Goal: Task Accomplishment & Management: Use online tool/utility

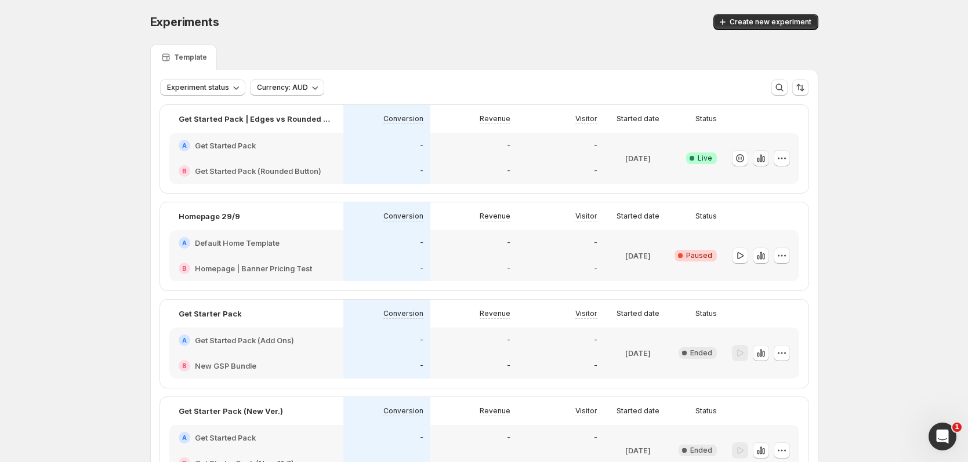
click at [764, 161] on icon "button" at bounding box center [761, 159] width 12 height 12
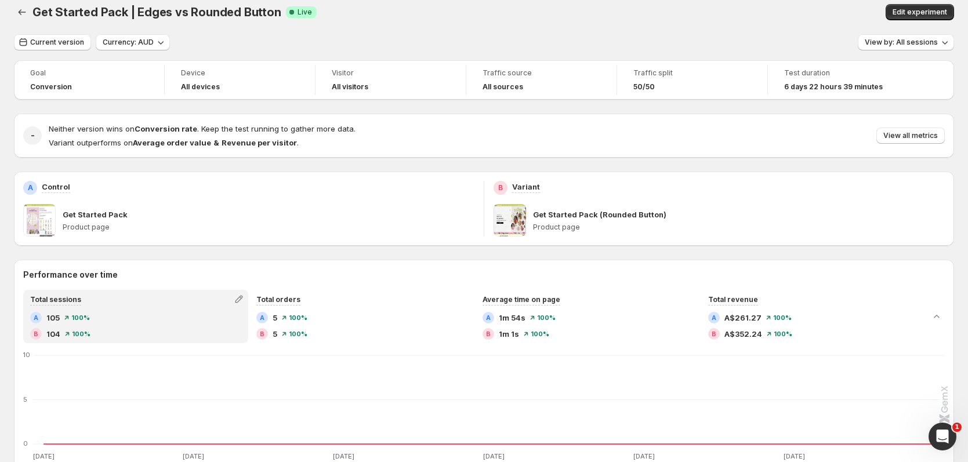
scroll to position [5, 0]
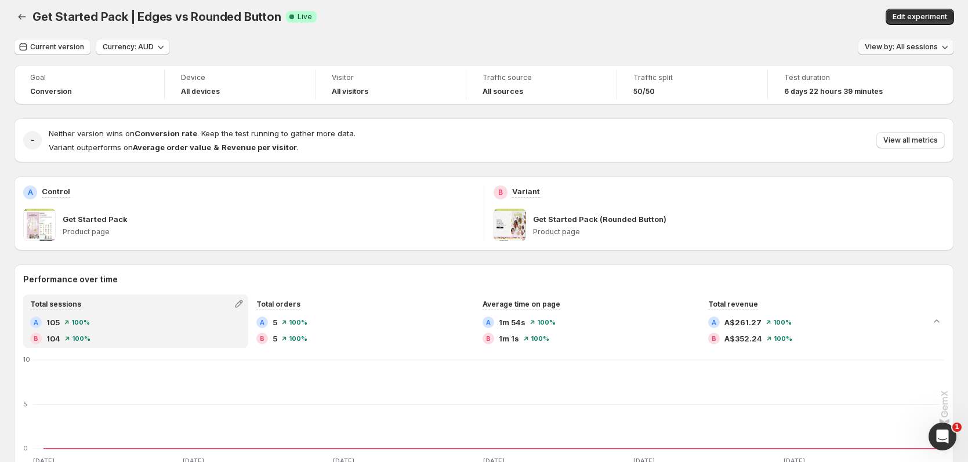
click at [914, 52] on button "View by: All sessions" at bounding box center [906, 47] width 96 height 16
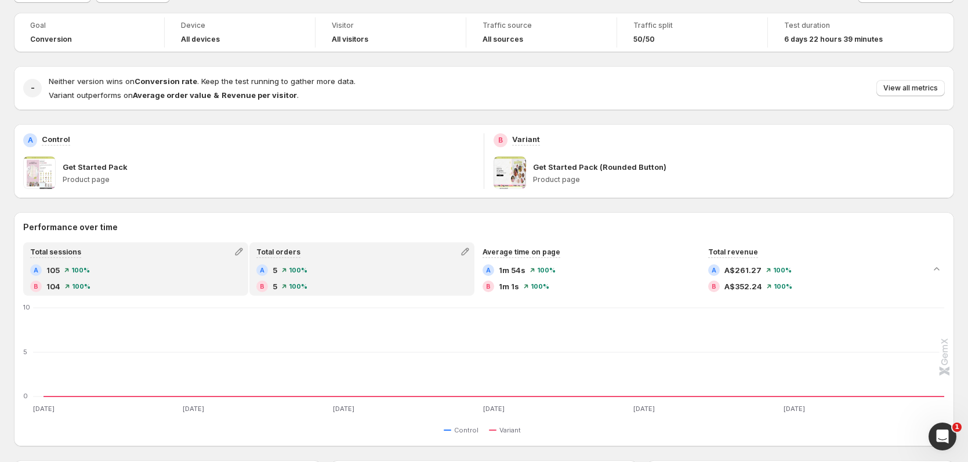
scroll to position [120, 0]
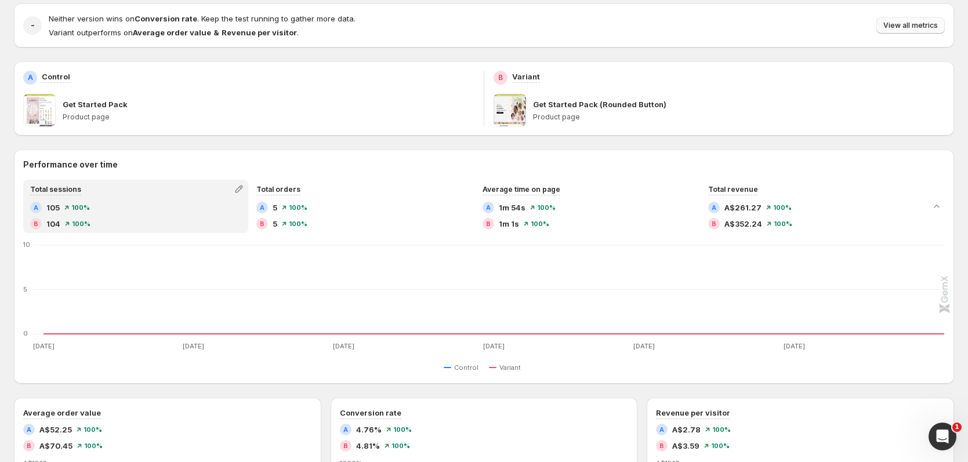
click at [920, 26] on span "View all metrics" at bounding box center [910, 25] width 55 height 9
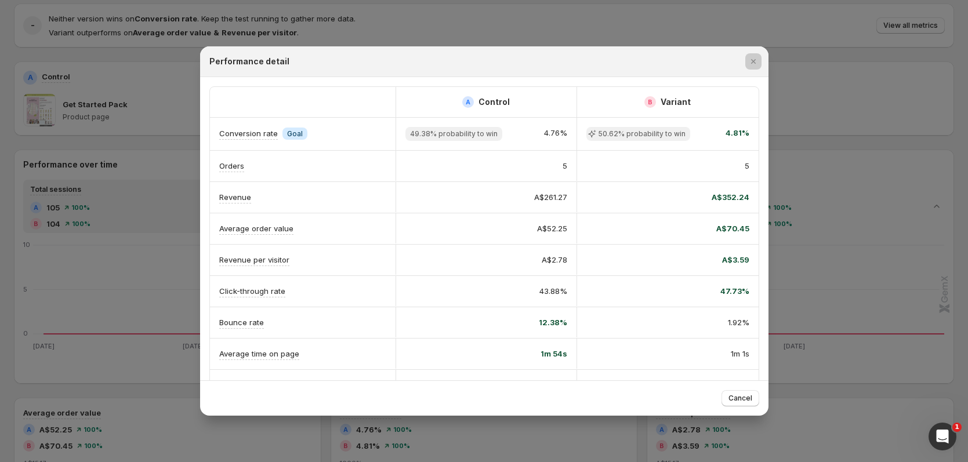
click at [854, 10] on div at bounding box center [484, 231] width 968 height 462
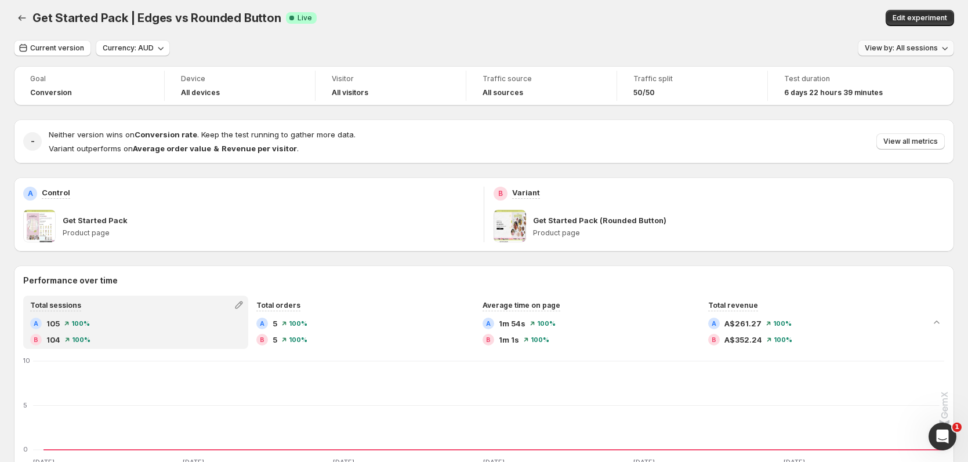
scroll to position [0, 0]
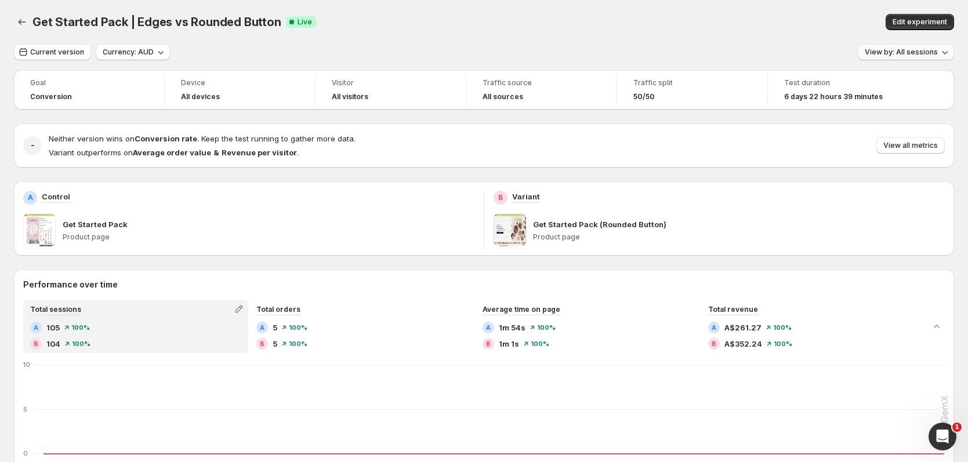
click at [925, 50] on span "View by: All sessions" at bounding box center [901, 52] width 73 height 9
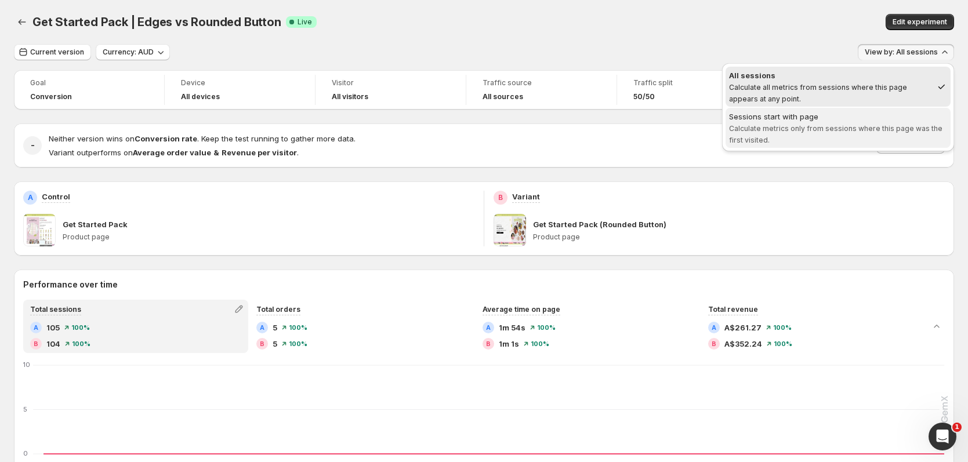
click at [790, 122] on span "Sessions start with page Calculate metrics only from sessions where this page w…" at bounding box center [838, 128] width 218 height 35
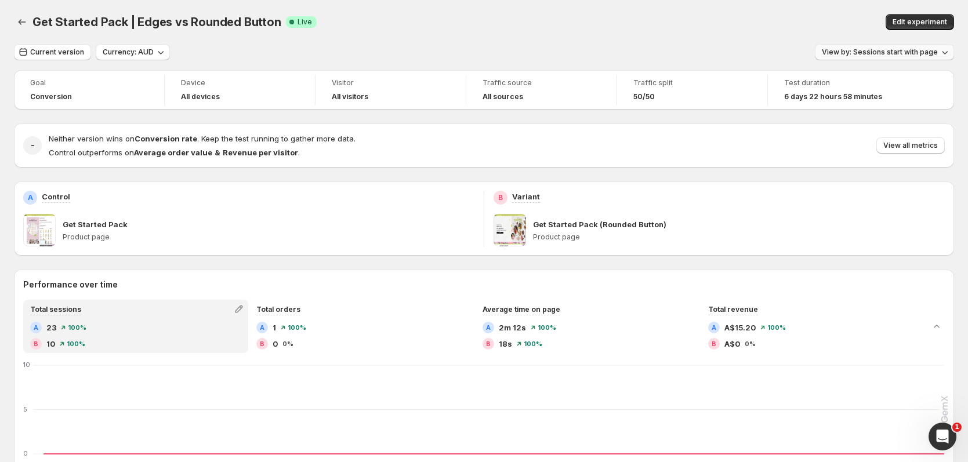
click at [880, 57] on button "View by: Sessions start with page" at bounding box center [884, 52] width 139 height 16
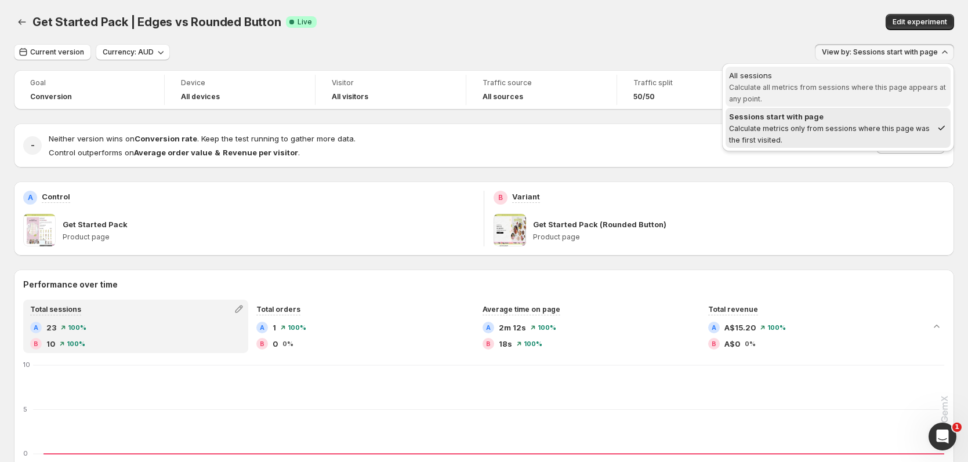
click at [895, 81] on span "All sessions Calculate all metrics from sessions where this page appears at any…" at bounding box center [838, 87] width 218 height 35
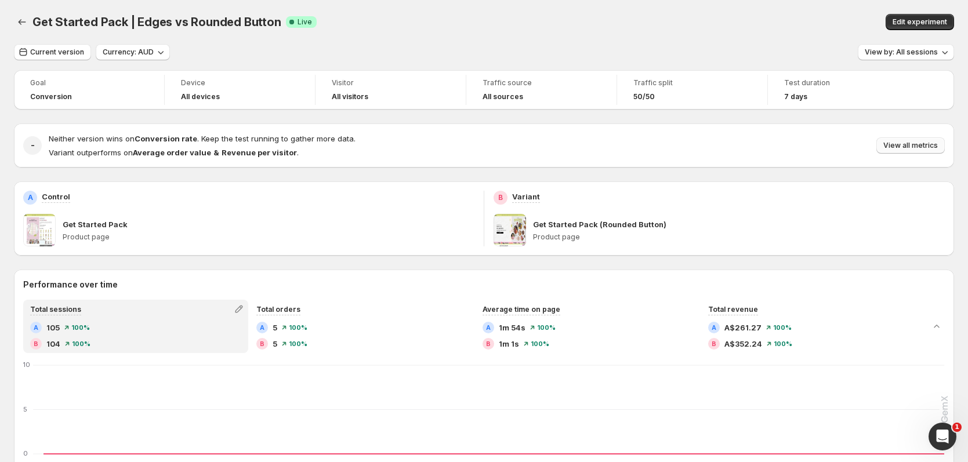
click at [924, 144] on span "View all metrics" at bounding box center [910, 145] width 55 height 9
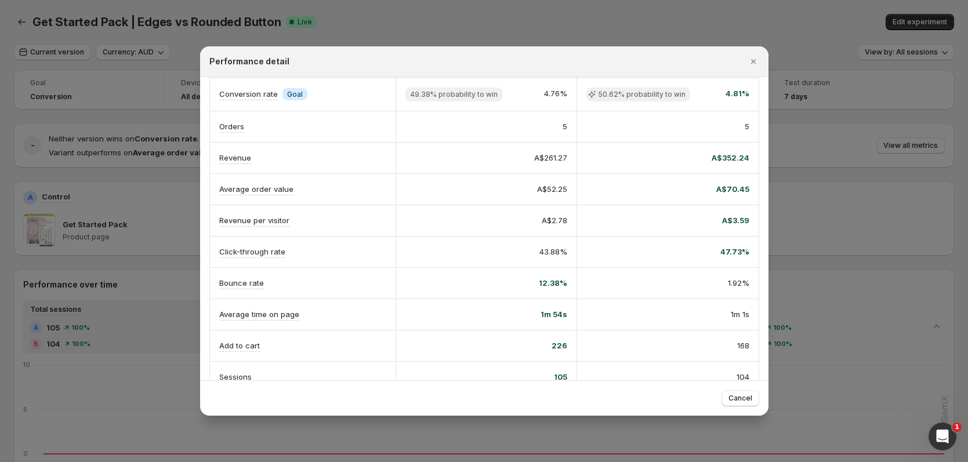
scroll to position [42, 0]
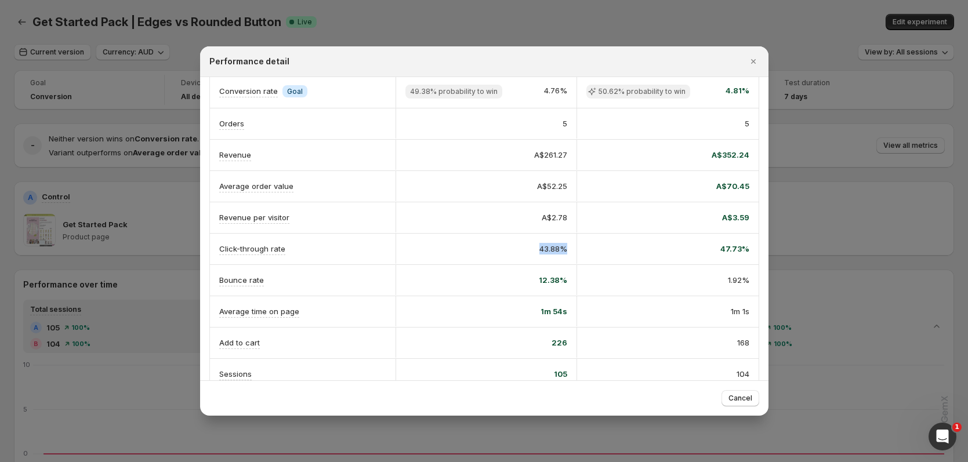
drag, startPoint x: 522, startPoint y: 251, endPoint x: 575, endPoint y: 252, distance: 52.8
click at [575, 252] on div "Click-through rate 43.88% 47.73%" at bounding box center [484, 249] width 549 height 31
drag, startPoint x: 716, startPoint y: 251, endPoint x: 742, endPoint y: 253, distance: 26.3
click at [742, 253] on div "47.73%" at bounding box center [668, 249] width 182 height 30
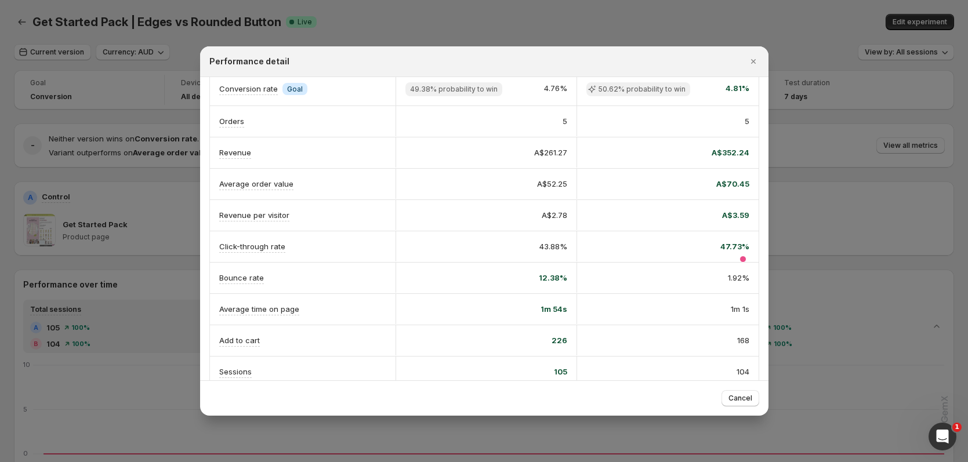
click at [542, 252] on span "43.88%" at bounding box center [553, 247] width 28 height 12
drag, startPoint x: 527, startPoint y: 281, endPoint x: 609, endPoint y: 284, distance: 81.8
click at [565, 284] on div "12.38%" at bounding box center [486, 278] width 182 height 30
drag, startPoint x: 717, startPoint y: 284, endPoint x: 741, endPoint y: 284, distance: 23.8
click at [741, 284] on div "1.92%" at bounding box center [668, 278] width 182 height 30
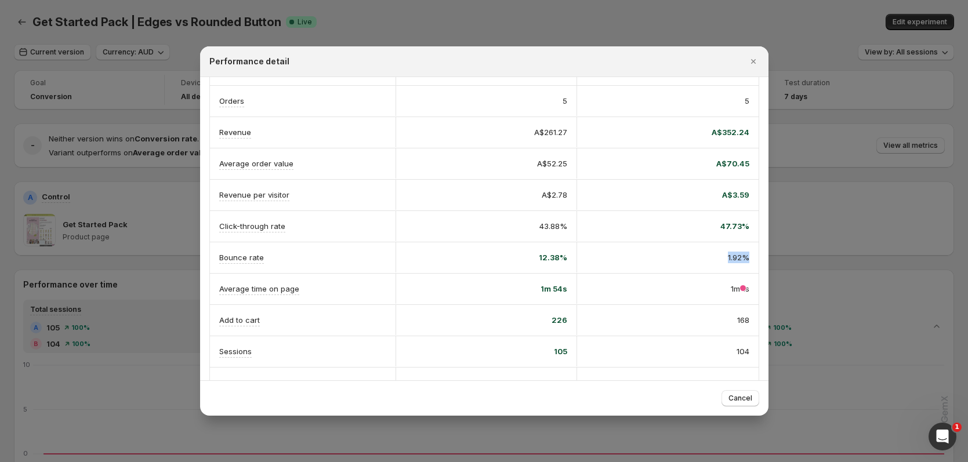
scroll to position [66, 0]
click at [728, 262] on span "1.92%" at bounding box center [738, 257] width 21 height 12
drag, startPoint x: 535, startPoint y: 259, endPoint x: 617, endPoint y: 257, distance: 81.8
click at [566, 260] on div "12.38%" at bounding box center [486, 257] width 182 height 30
drag, startPoint x: 706, startPoint y: 254, endPoint x: 725, endPoint y: 267, distance: 23.0
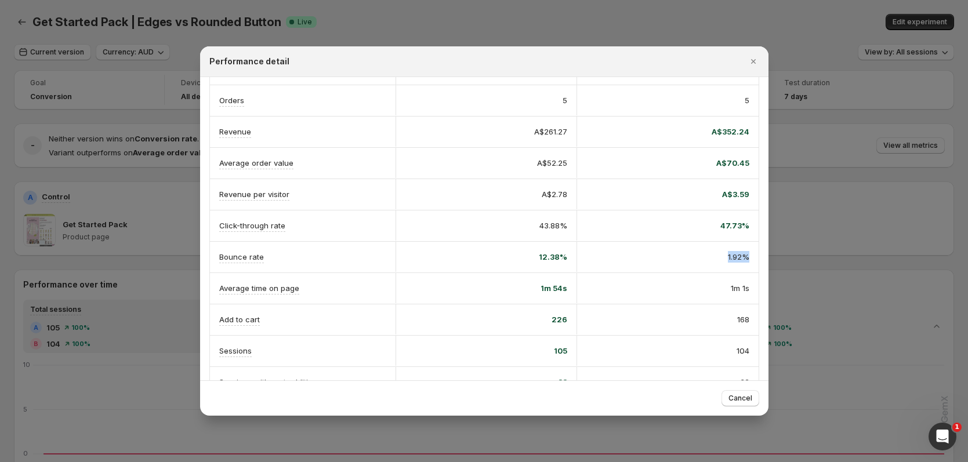
click at [726, 267] on div "1.92%" at bounding box center [668, 257] width 182 height 30
click at [662, 272] on div "Bounce rate 12.38% 1.92%" at bounding box center [484, 257] width 549 height 31
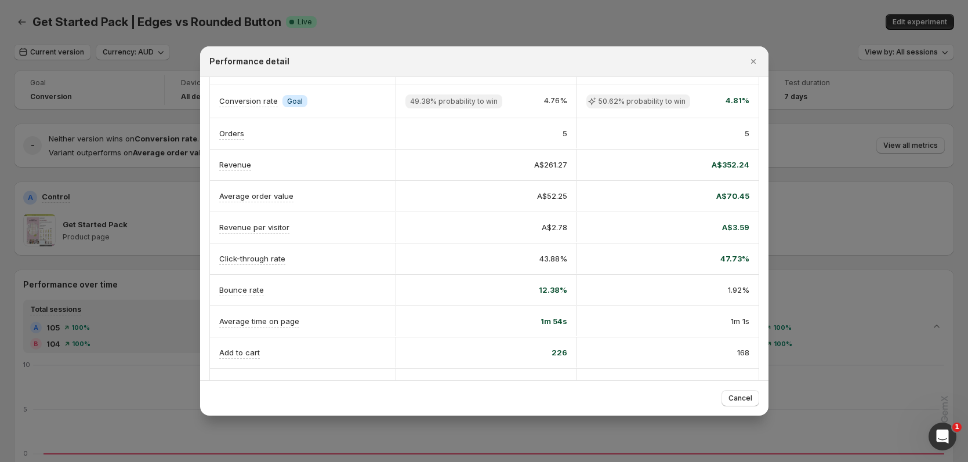
scroll to position [35, 0]
click at [752, 64] on icon "Close" at bounding box center [753, 62] width 12 height 12
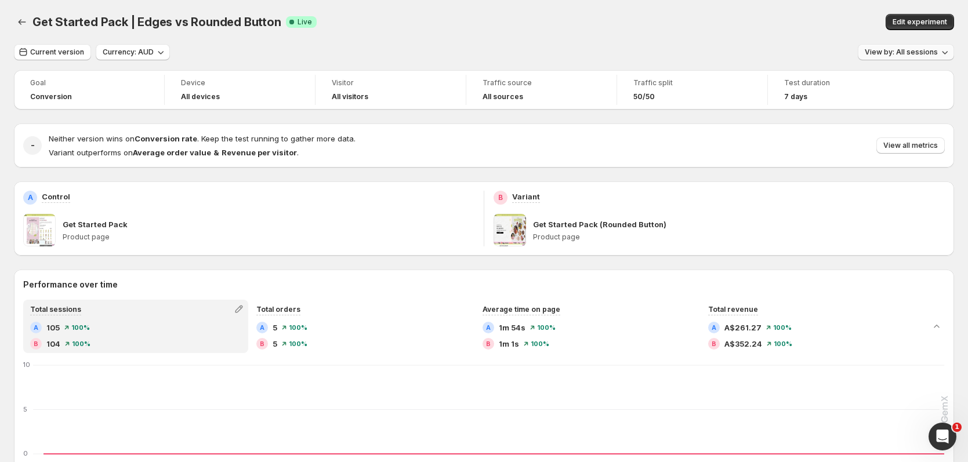
click at [885, 55] on span "View by: All sessions" at bounding box center [901, 52] width 73 height 9
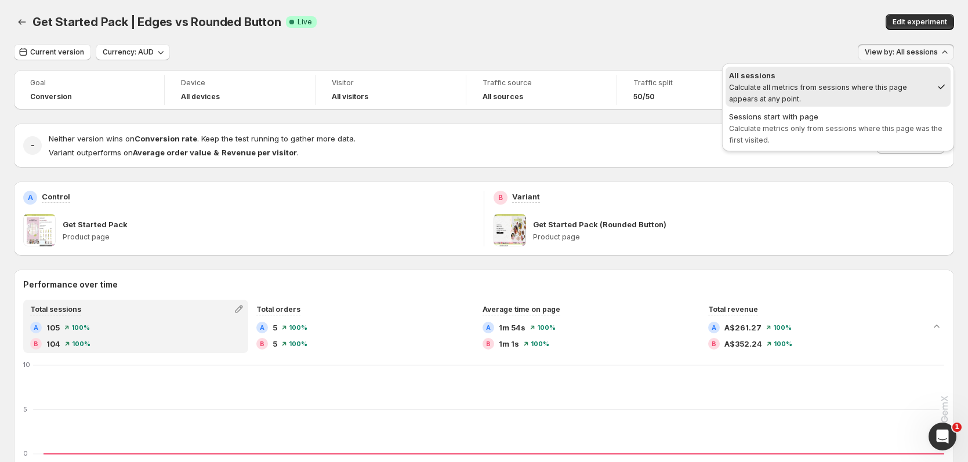
click at [864, 121] on div "Sessions start with page" at bounding box center [838, 117] width 218 height 12
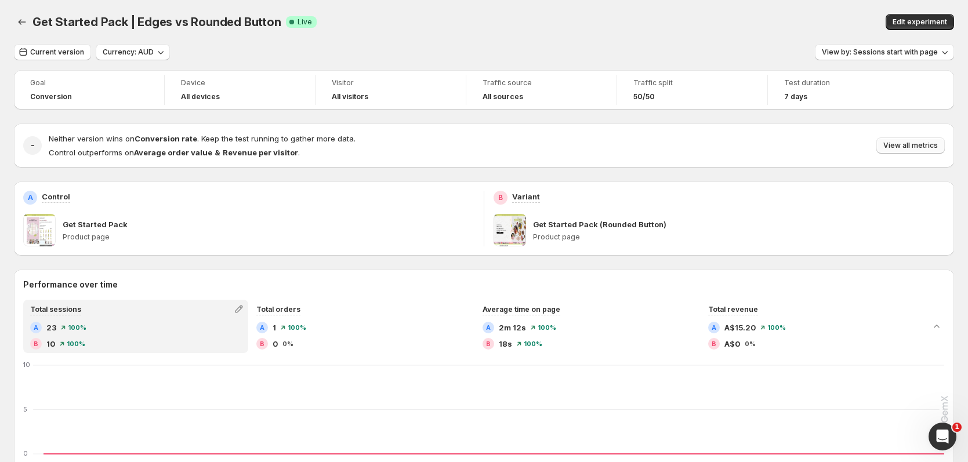
click at [903, 149] on span "View all metrics" at bounding box center [910, 145] width 55 height 9
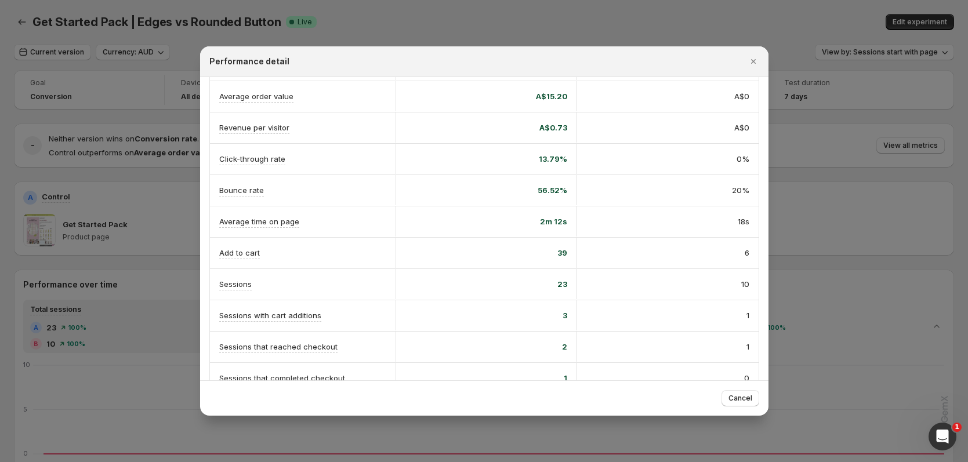
scroll to position [193, 0]
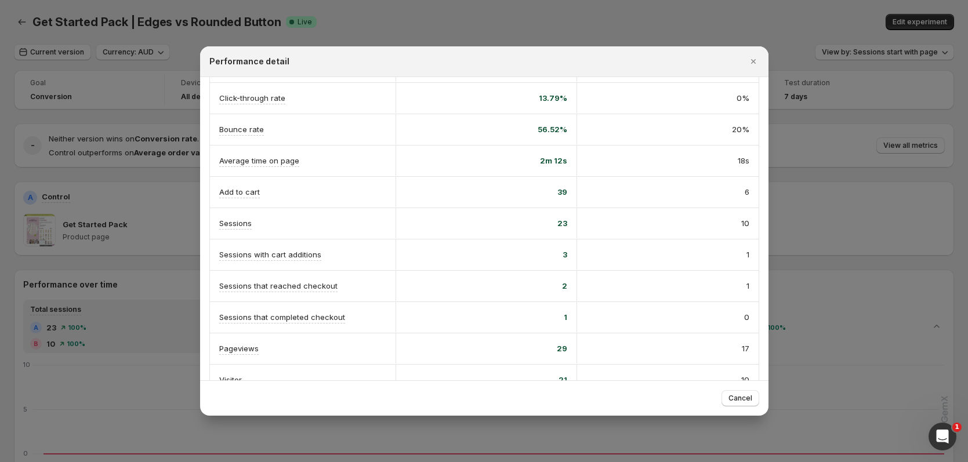
drag, startPoint x: 757, startPoint y: 59, endPoint x: 793, endPoint y: 48, distance: 38.2
click at [757, 59] on icon "Close" at bounding box center [753, 62] width 12 height 12
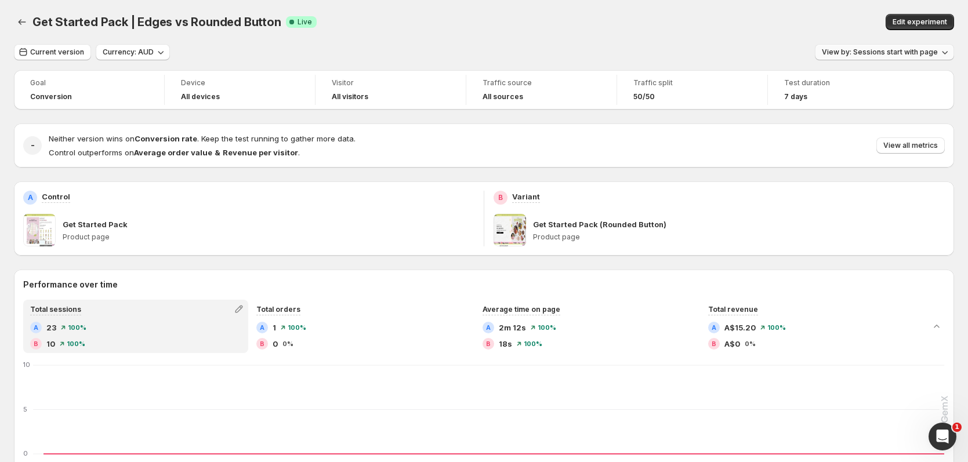
click at [865, 46] on button "View by: Sessions start with page" at bounding box center [884, 52] width 139 height 16
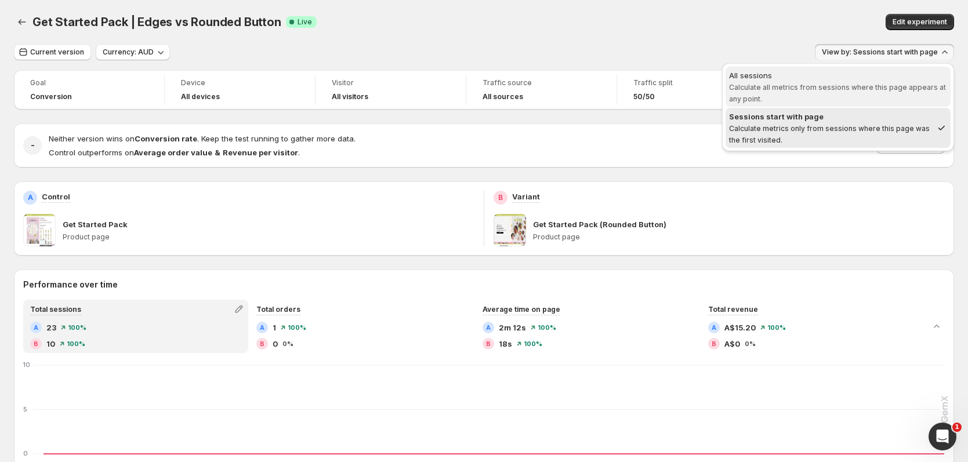
click at [837, 86] on span "Calculate all metrics from sessions where this page appears at any point." at bounding box center [837, 93] width 217 height 20
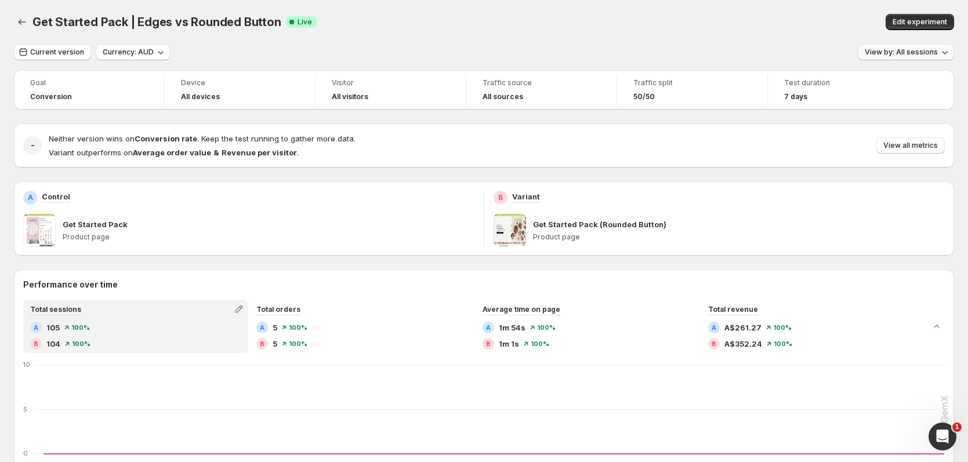
click at [915, 53] on span "View by: All sessions" at bounding box center [901, 52] width 73 height 9
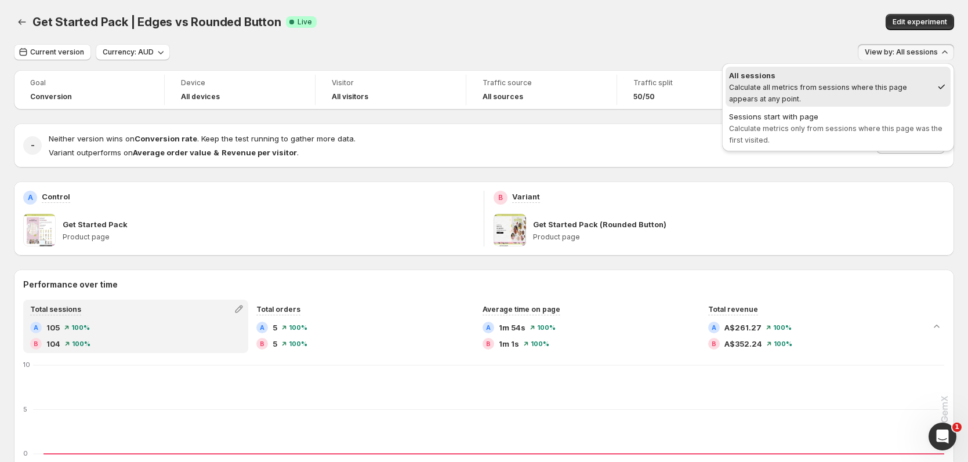
click at [791, 10] on div "Get Started Pack | Edges vs Rounded Button. This page is ready Get Started Pack…" at bounding box center [484, 22] width 940 height 44
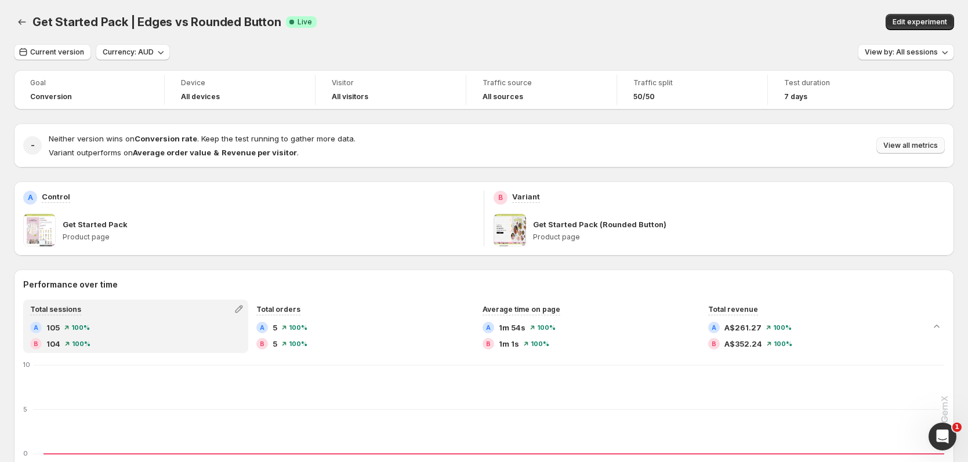
click at [913, 149] on span "View all metrics" at bounding box center [910, 145] width 55 height 9
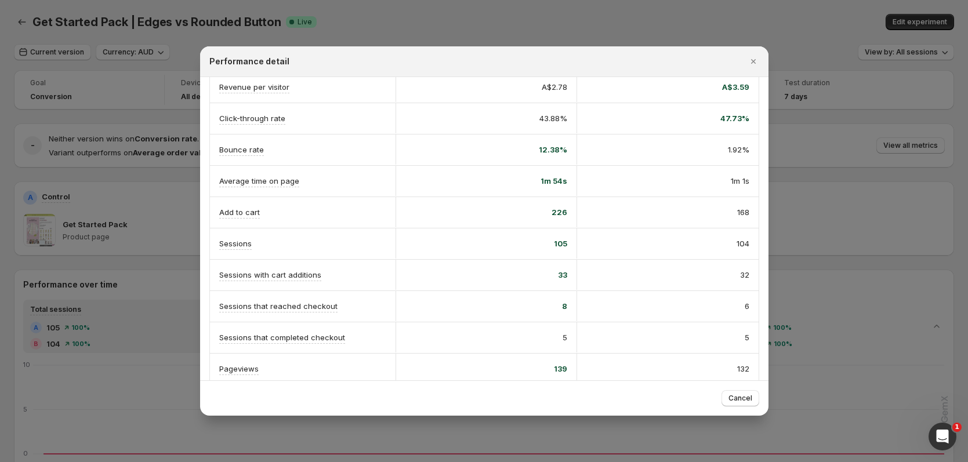
scroll to position [217, 0]
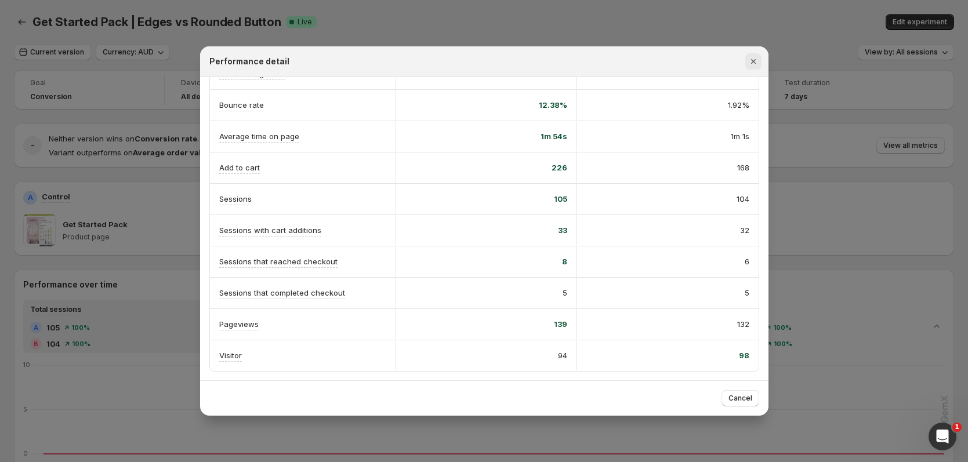
click at [756, 62] on icon "Close" at bounding box center [753, 62] width 12 height 12
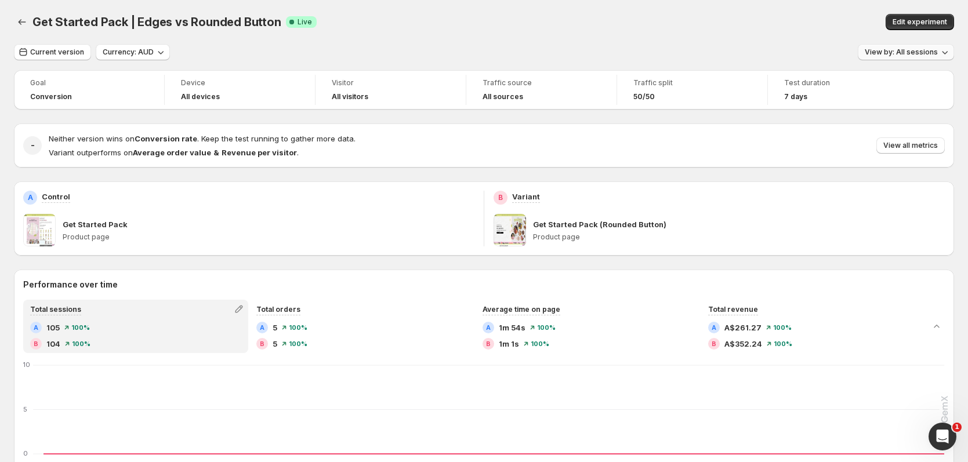
click at [885, 59] on button "View by: All sessions" at bounding box center [906, 52] width 96 height 16
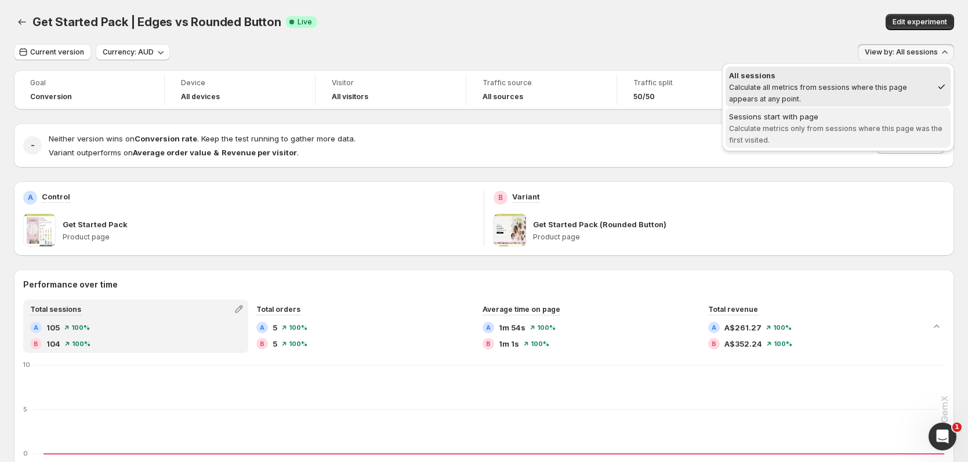
click at [866, 119] on div "Sessions start with page" at bounding box center [838, 117] width 218 height 12
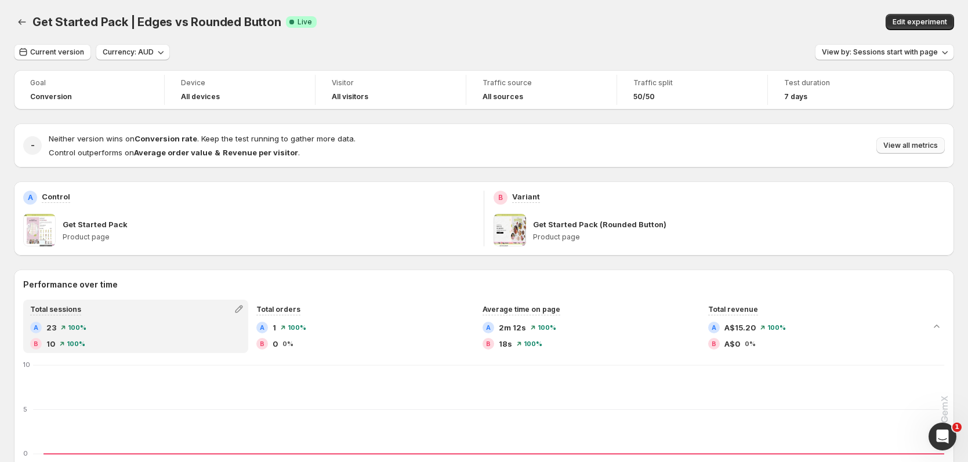
click at [907, 145] on span "View all metrics" at bounding box center [910, 145] width 55 height 9
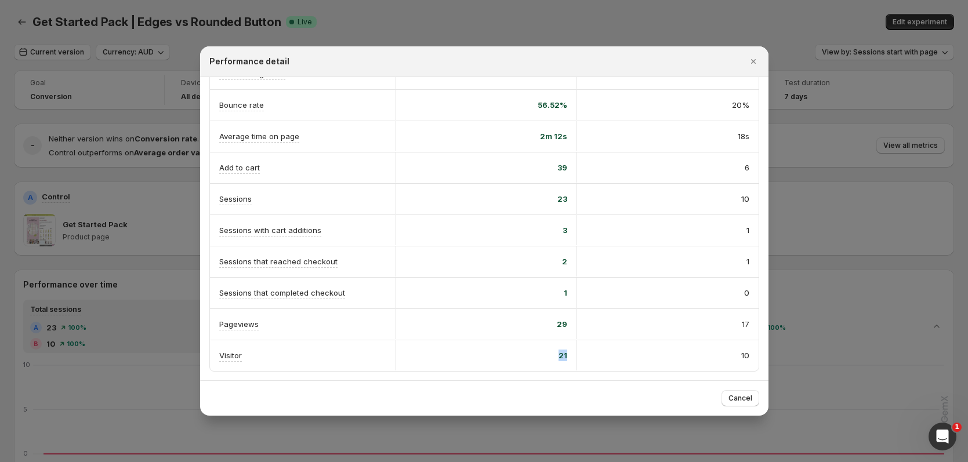
drag, startPoint x: 556, startPoint y: 352, endPoint x: 569, endPoint y: 354, distance: 13.5
click at [569, 354] on div "21" at bounding box center [486, 355] width 182 height 30
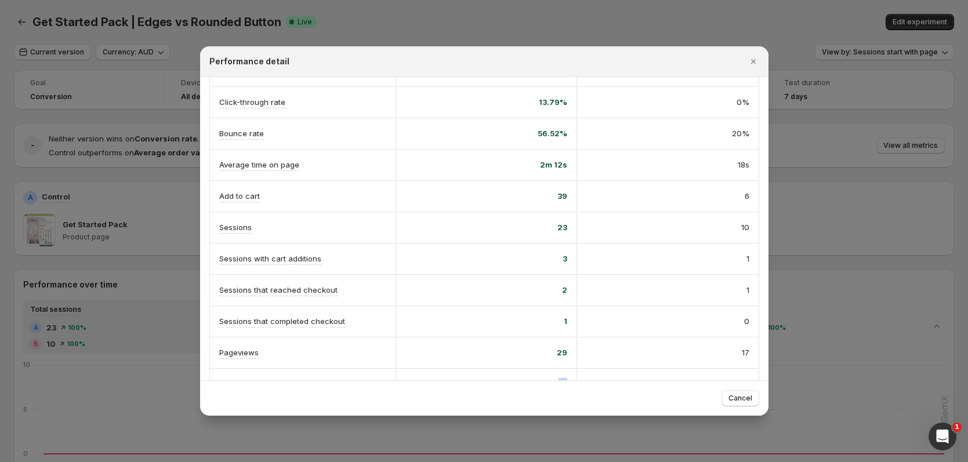
scroll to position [0, 0]
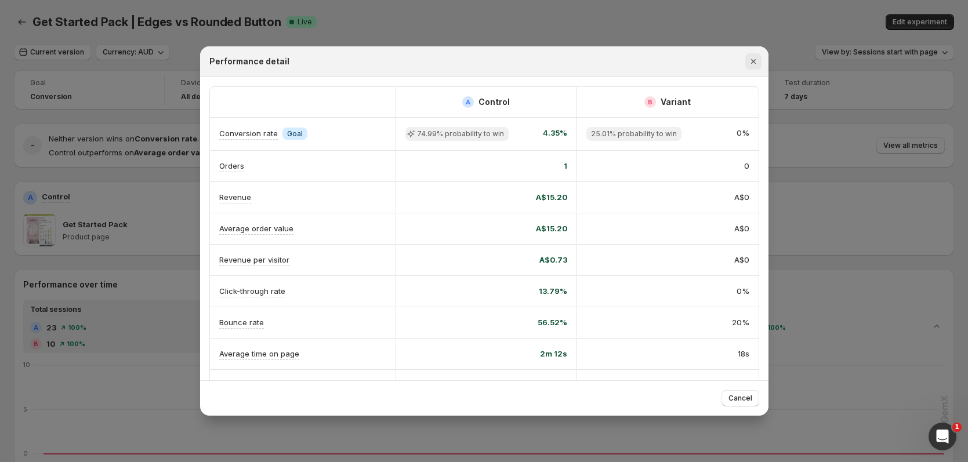
click at [757, 61] on icon "Close" at bounding box center [753, 62] width 12 height 12
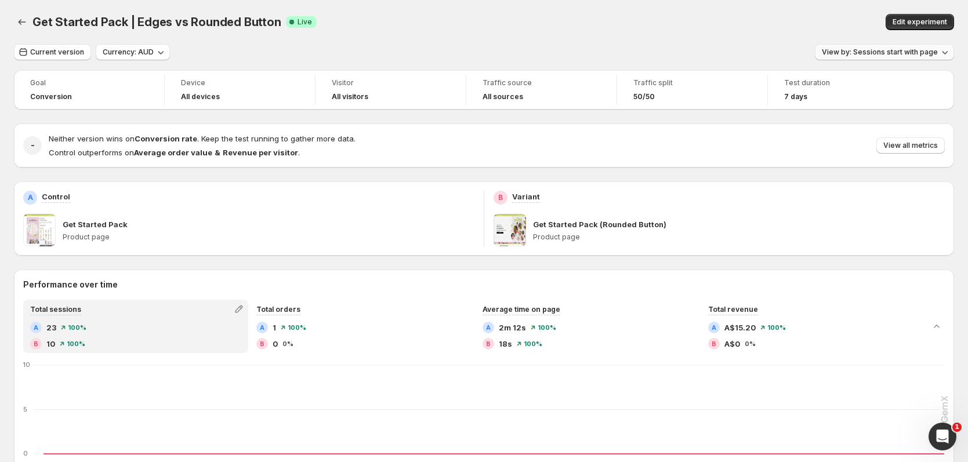
click at [908, 55] on span "View by: Sessions start with page" at bounding box center [880, 52] width 116 height 9
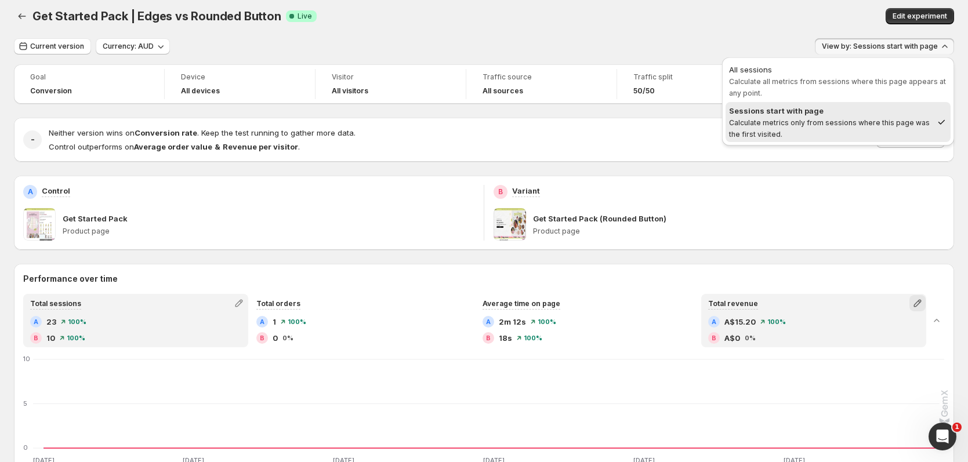
scroll to position [7, 0]
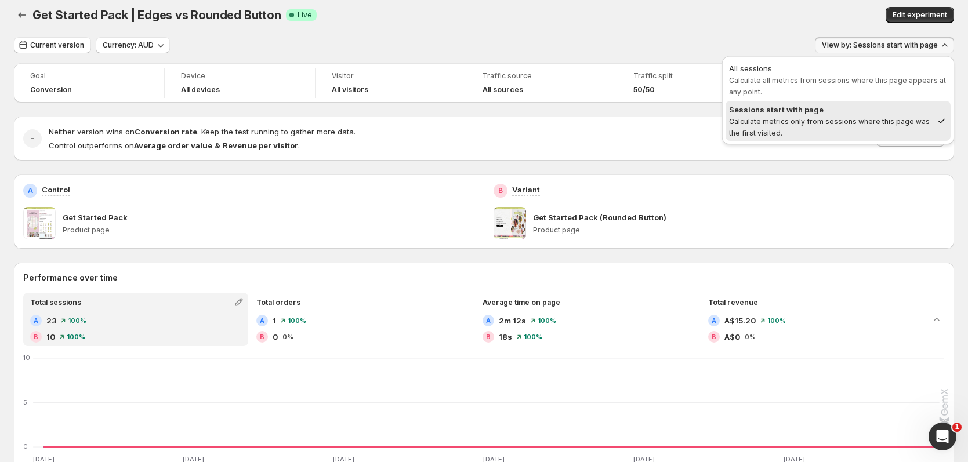
click at [678, 26] on div "Get Started Pack | Edges vs Rounded Button. This page is ready Get Started Pack…" at bounding box center [484, 15] width 940 height 44
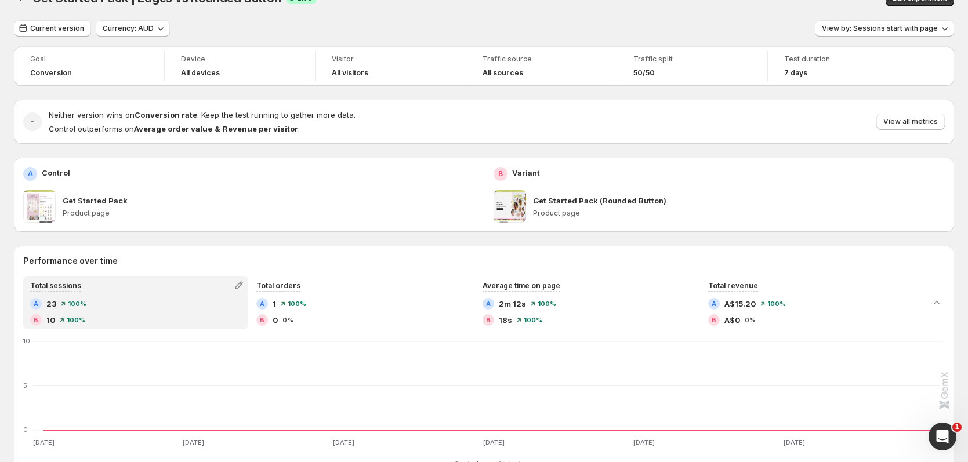
scroll to position [46, 0]
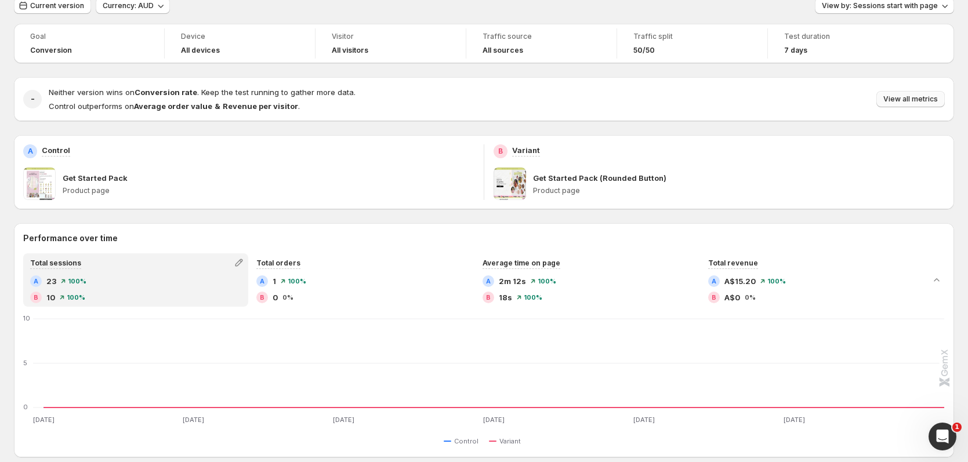
click at [910, 99] on span "View all metrics" at bounding box center [910, 99] width 55 height 9
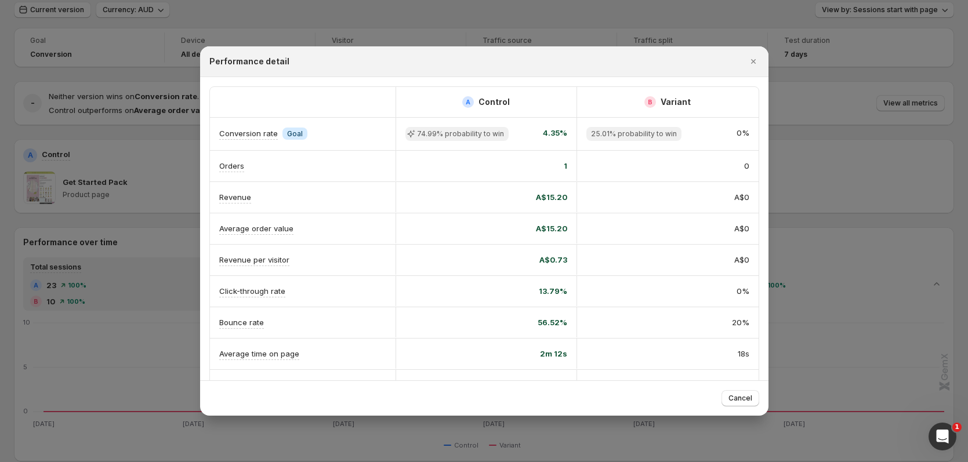
scroll to position [39, 0]
click at [754, 66] on icon "Close" at bounding box center [753, 62] width 12 height 12
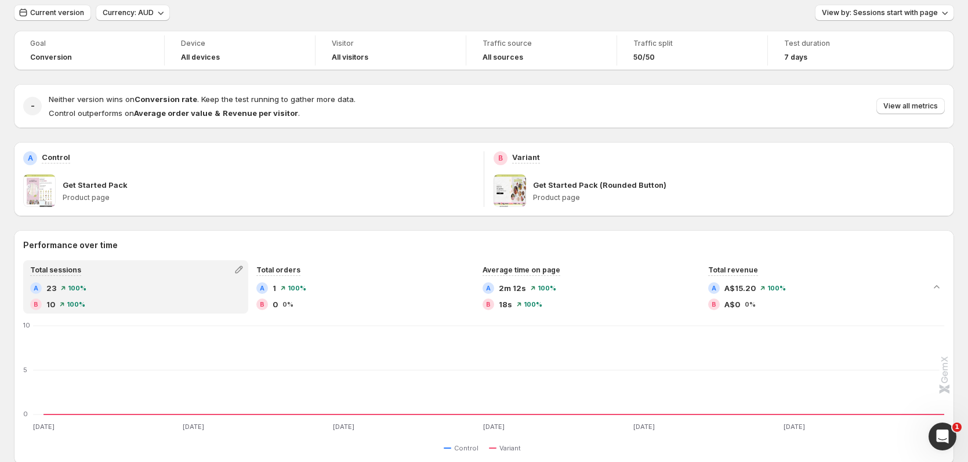
scroll to position [46, 0]
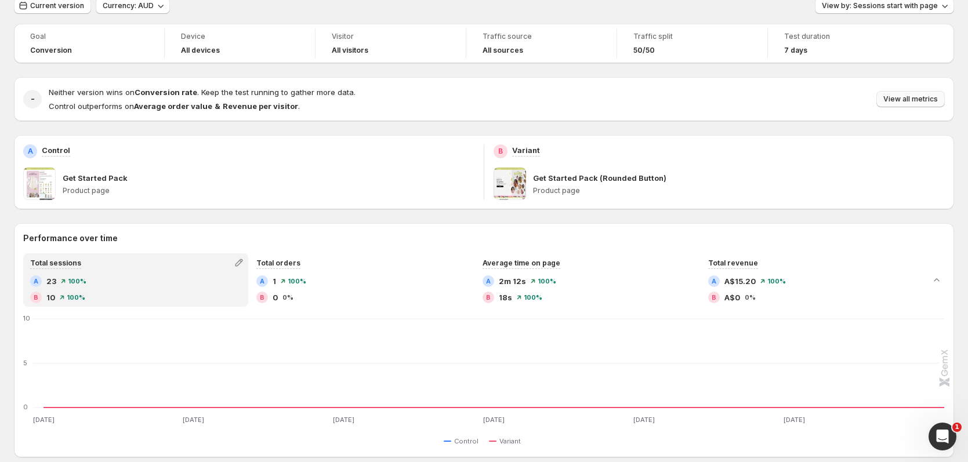
click at [924, 97] on span "View all metrics" at bounding box center [910, 99] width 55 height 9
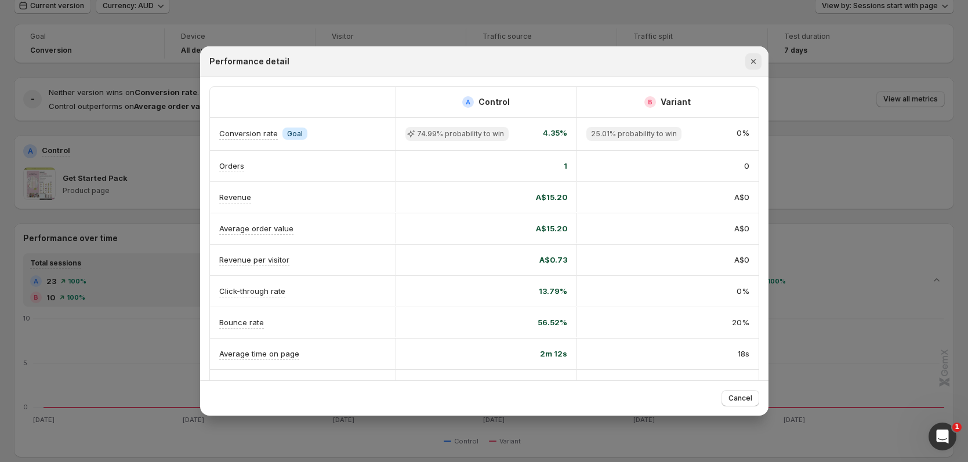
click at [758, 58] on button "Close" at bounding box center [753, 61] width 16 height 16
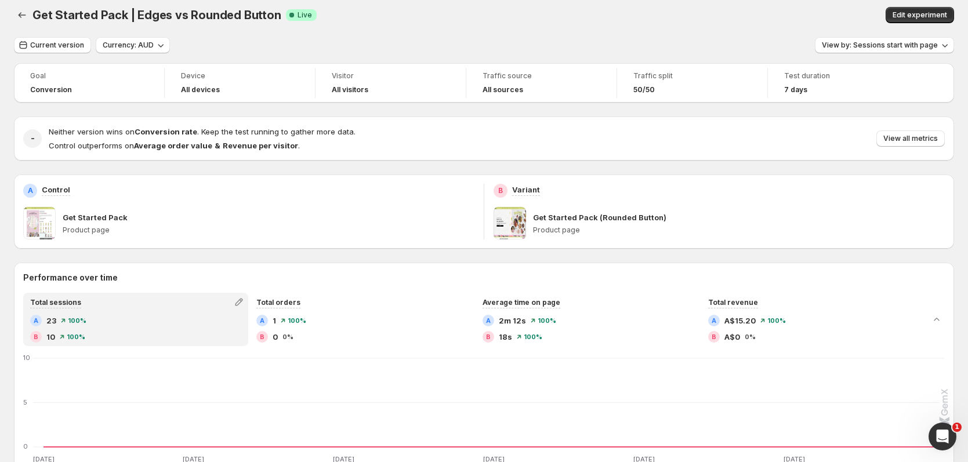
scroll to position [0, 0]
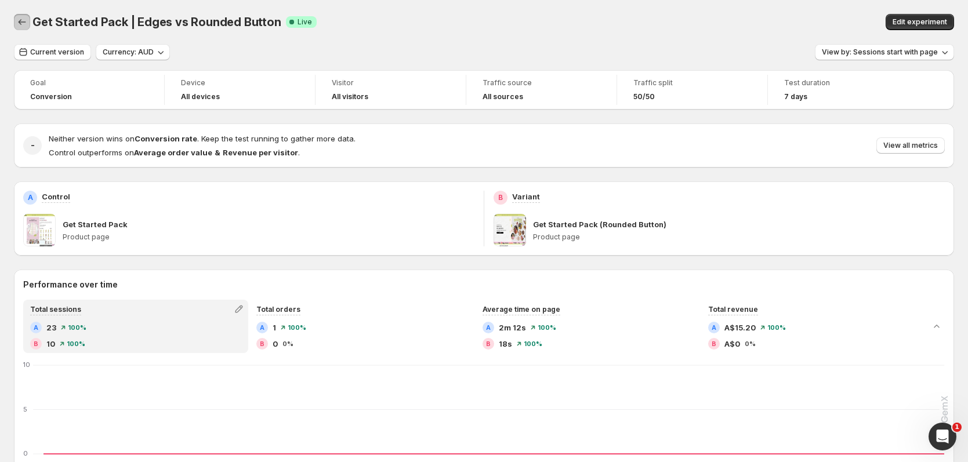
click at [26, 23] on icon "Back" at bounding box center [22, 22] width 12 height 12
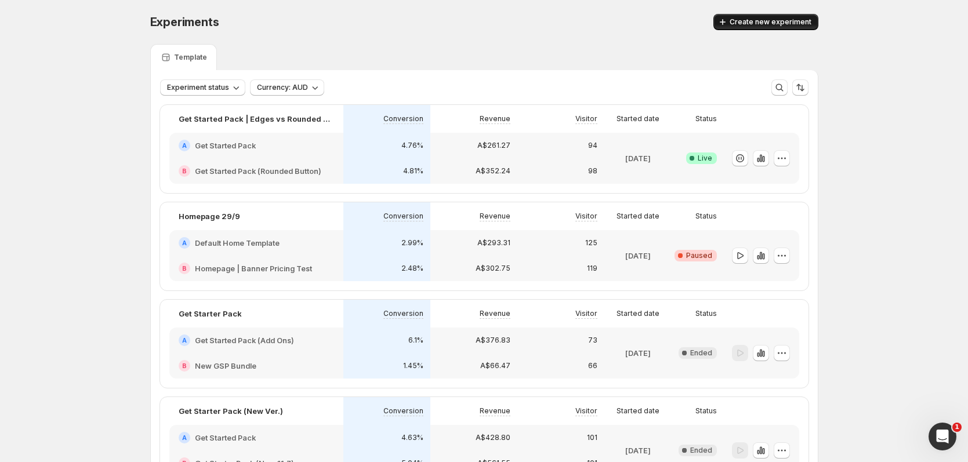
click at [761, 25] on span "Create new experiment" at bounding box center [770, 21] width 82 height 9
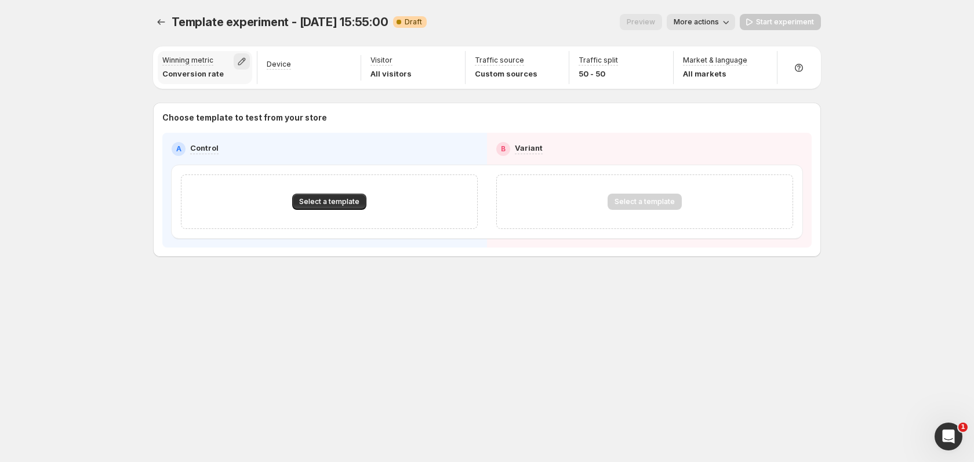
click at [243, 63] on icon "button" at bounding box center [242, 62] width 12 height 12
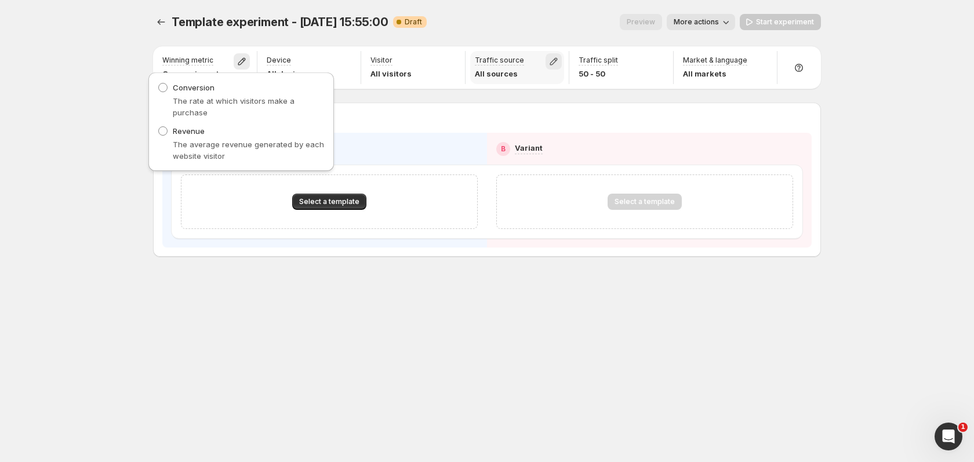
click at [556, 64] on icon "button" at bounding box center [554, 62] width 12 height 12
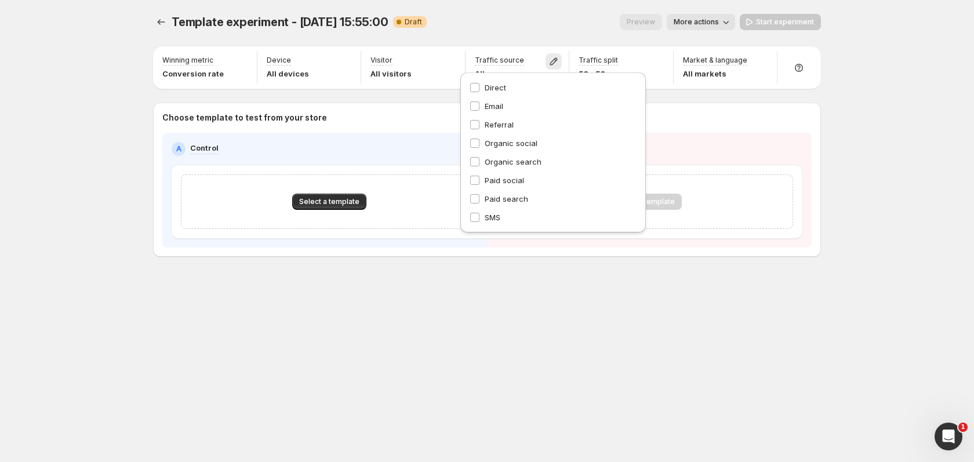
click at [551, 41] on div "Template experiment - [DATE] 15:55:00. This page is ready Template experiment -…" at bounding box center [487, 22] width 668 height 44
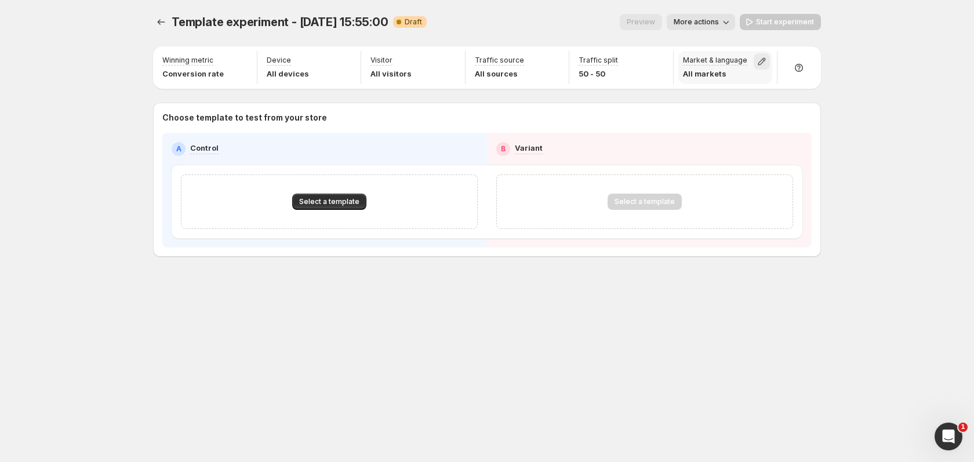
click at [758, 59] on icon "button" at bounding box center [762, 62] width 12 height 12
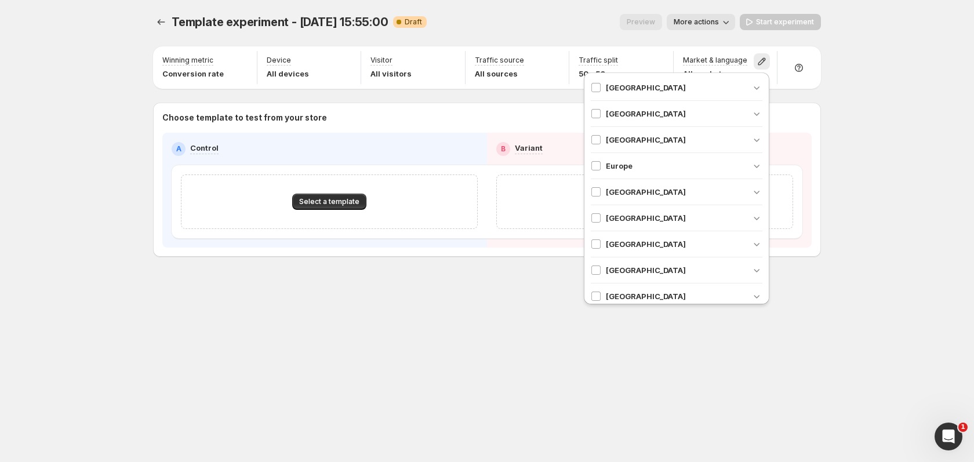
click at [585, 27] on div "Preview More actions" at bounding box center [585, 22] width 299 height 16
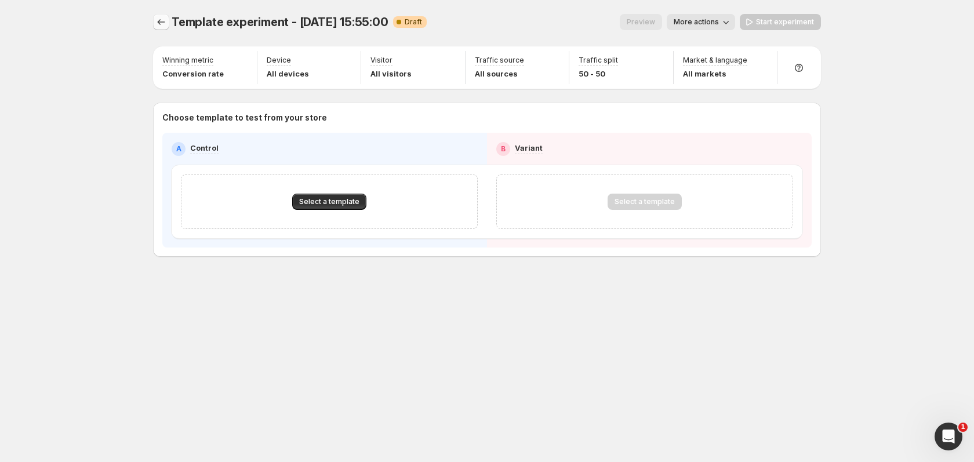
click at [158, 17] on icon "Experiments" at bounding box center [161, 22] width 12 height 12
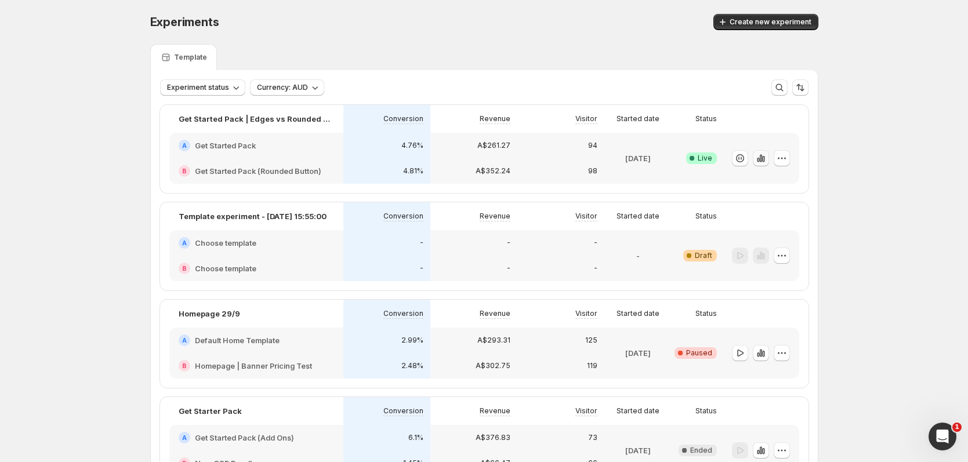
click at [760, 162] on icon "button" at bounding box center [761, 159] width 12 height 12
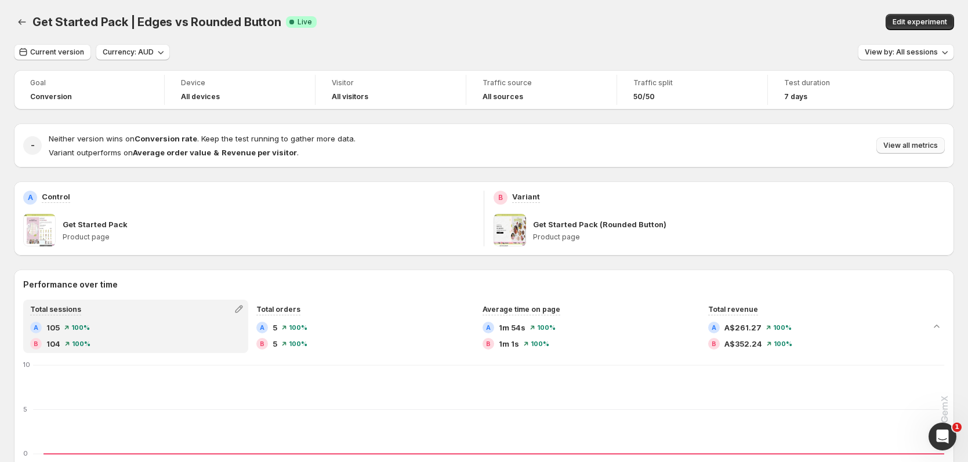
click at [901, 141] on span "View all metrics" at bounding box center [910, 145] width 55 height 9
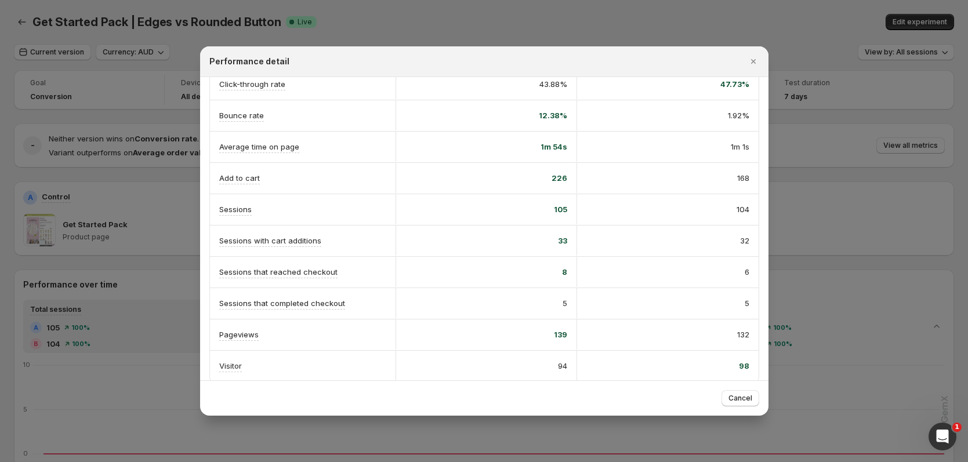
scroll to position [217, 0]
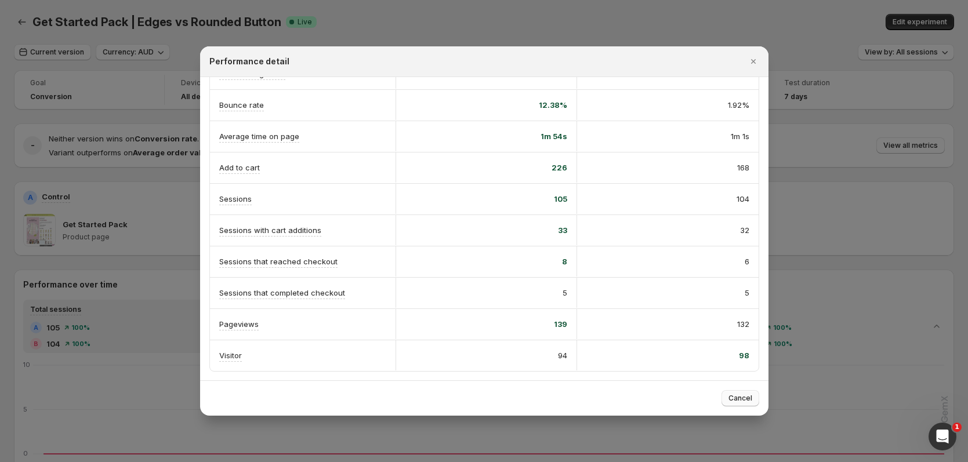
click at [744, 399] on span "Cancel" at bounding box center [740, 398] width 24 height 9
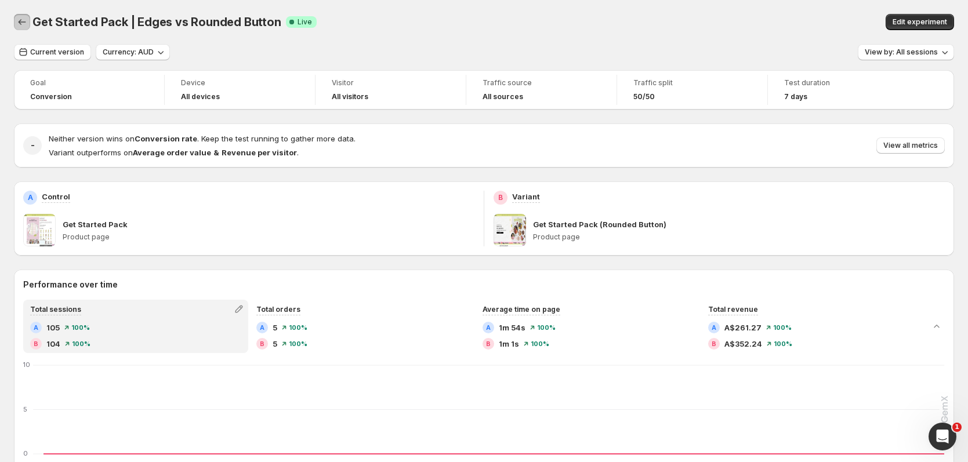
click at [27, 24] on icon "Back" at bounding box center [22, 22] width 12 height 12
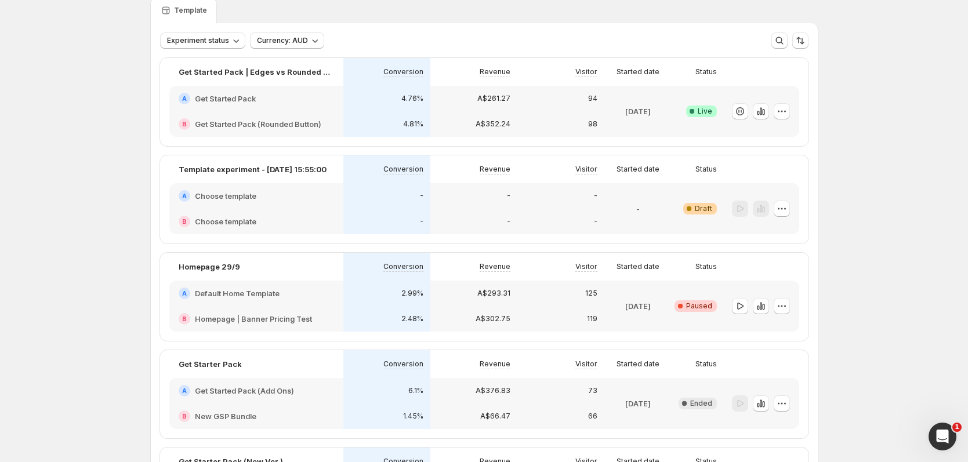
scroll to position [48, 0]
click at [767, 114] on icon "button" at bounding box center [761, 111] width 12 height 12
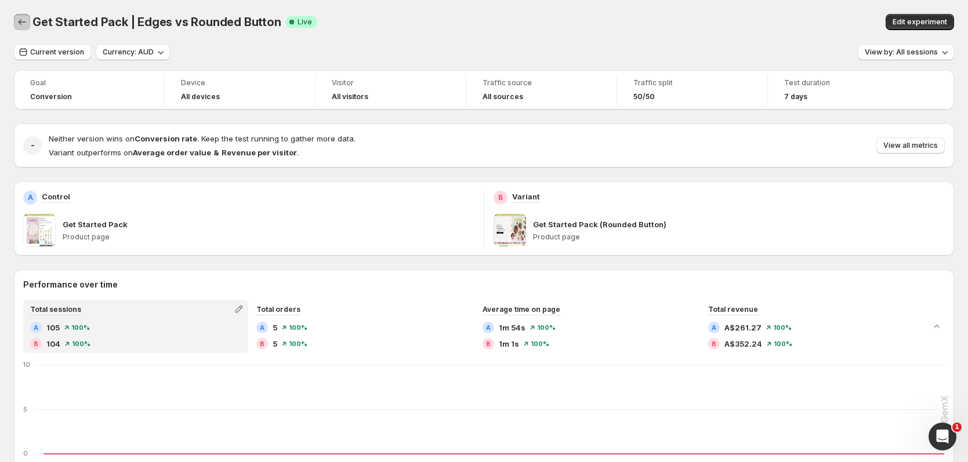
click at [22, 20] on icon "Back" at bounding box center [22, 22] width 12 height 12
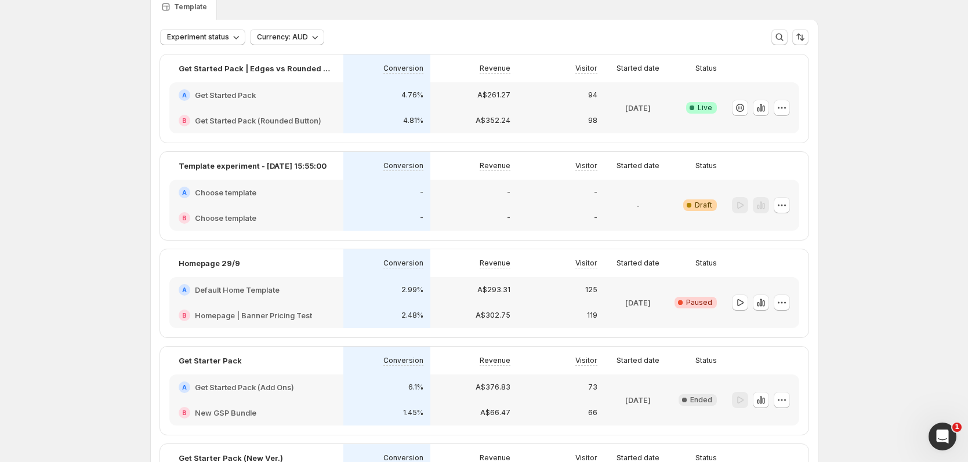
scroll to position [57, 0]
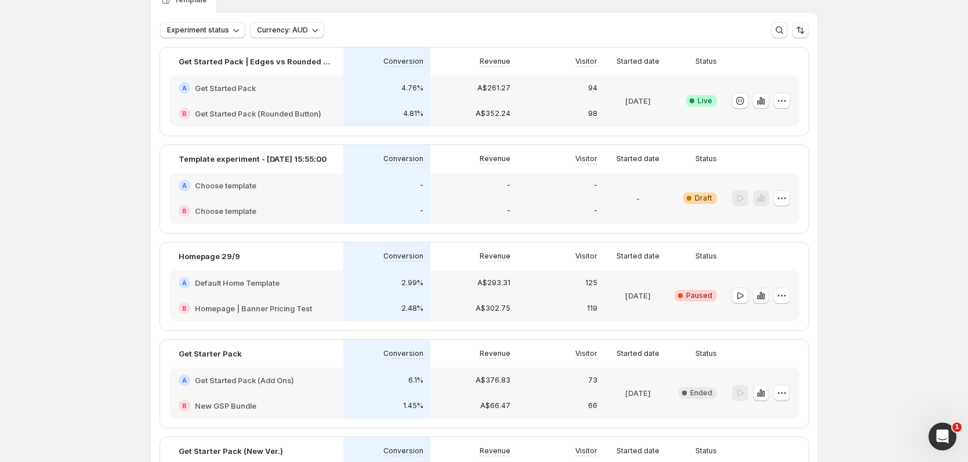
click at [767, 300] on icon "button" at bounding box center [761, 296] width 12 height 12
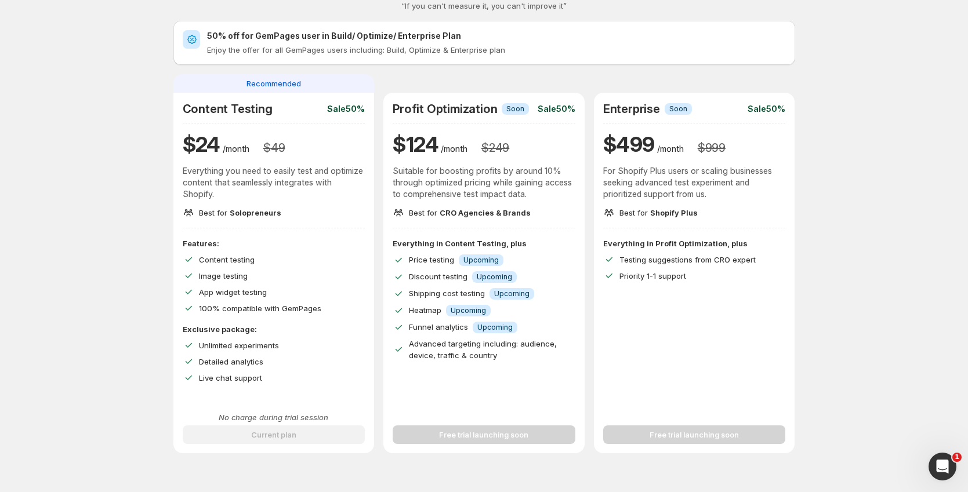
scroll to position [33, 0]
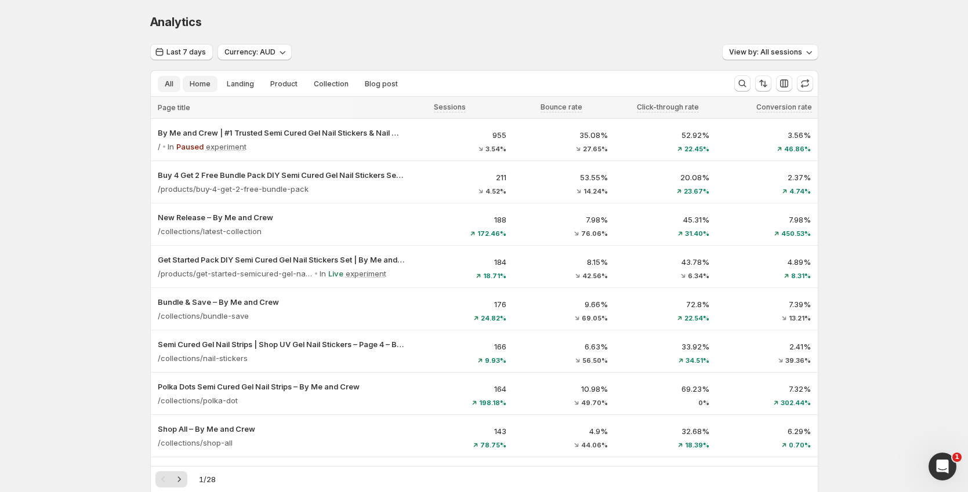
click at [201, 89] on button "Home" at bounding box center [200, 84] width 35 height 16
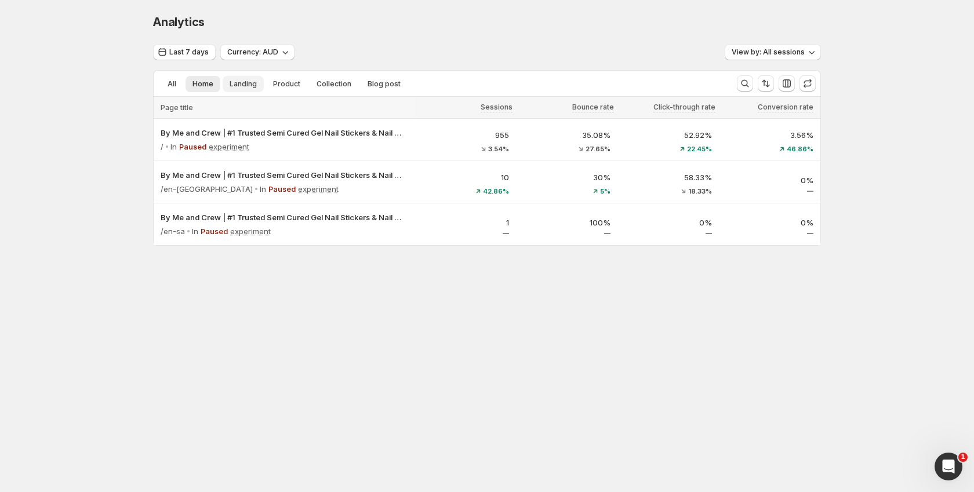
click at [249, 85] on span "Landing" at bounding box center [243, 83] width 27 height 9
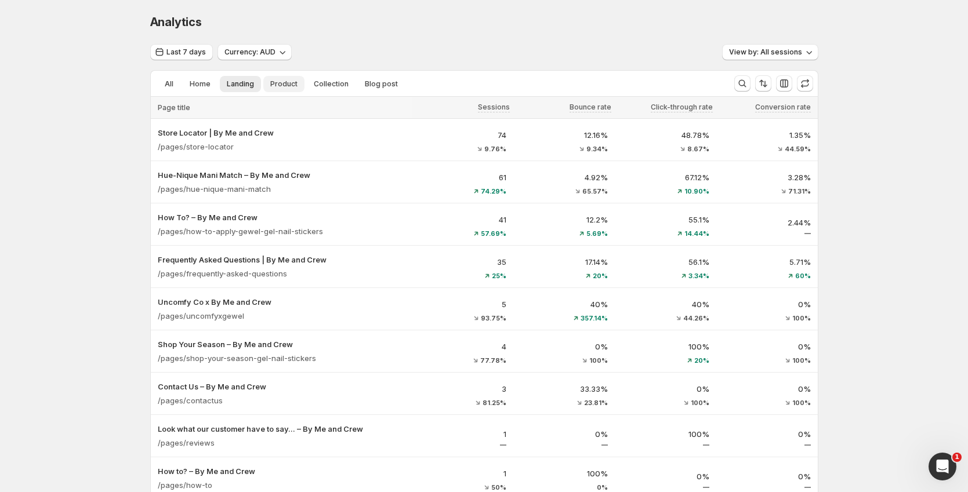
click at [275, 85] on span "Product" at bounding box center [283, 83] width 27 height 9
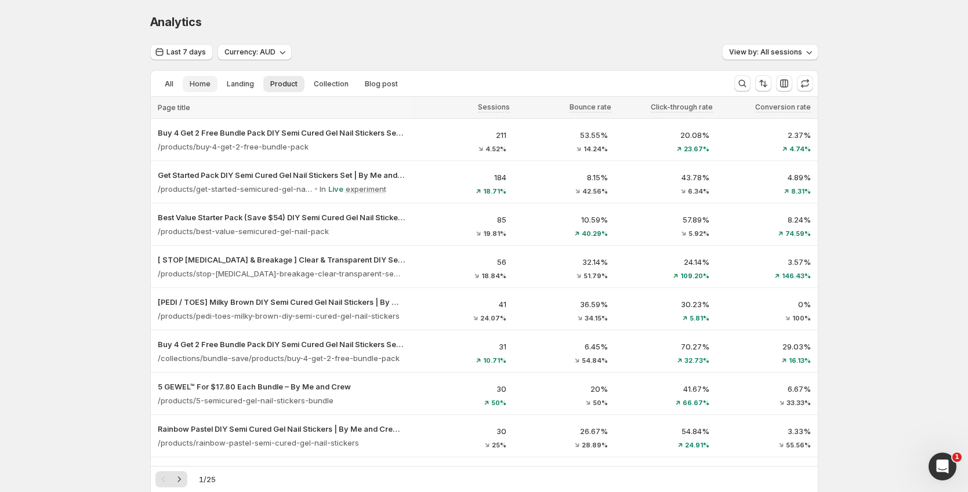
click at [199, 87] on span "Home" at bounding box center [200, 83] width 21 height 9
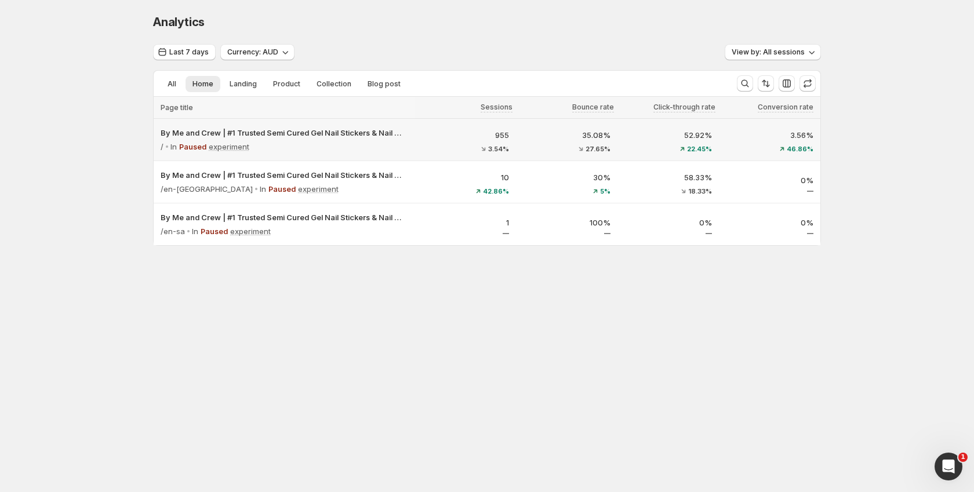
click at [314, 153] on div "/ In Paused experiment" at bounding box center [284, 147] width 247 height 16
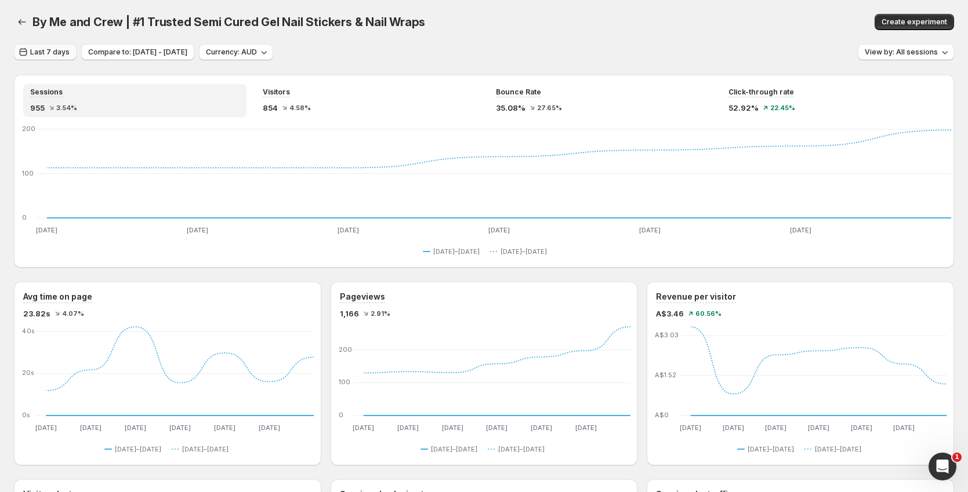
click at [57, 55] on span "Last 7 days" at bounding box center [49, 52] width 39 height 9
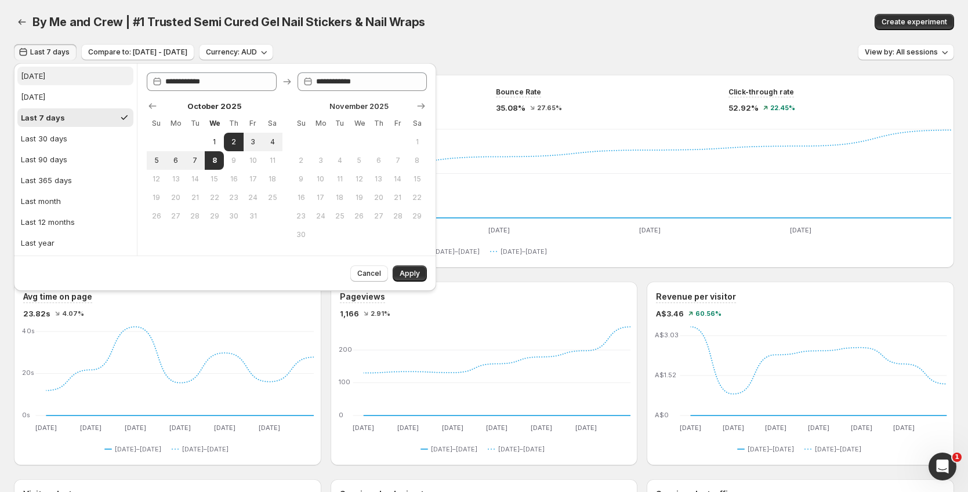
click at [60, 84] on button "[DATE]" at bounding box center [75, 76] width 116 height 19
type input "**********"
click at [420, 275] on button "Apply" at bounding box center [410, 274] width 34 height 16
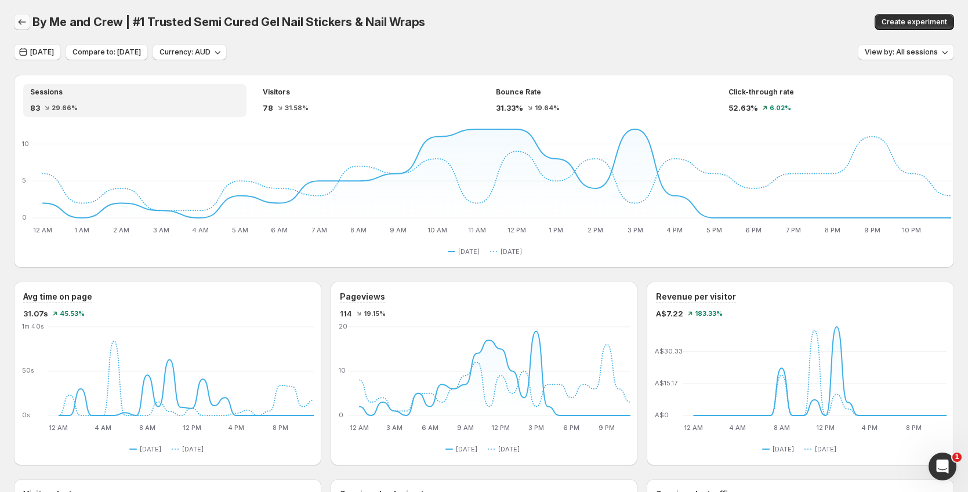
click at [23, 26] on icon "button" at bounding box center [22, 22] width 12 height 12
